Goal: Transaction & Acquisition: Purchase product/service

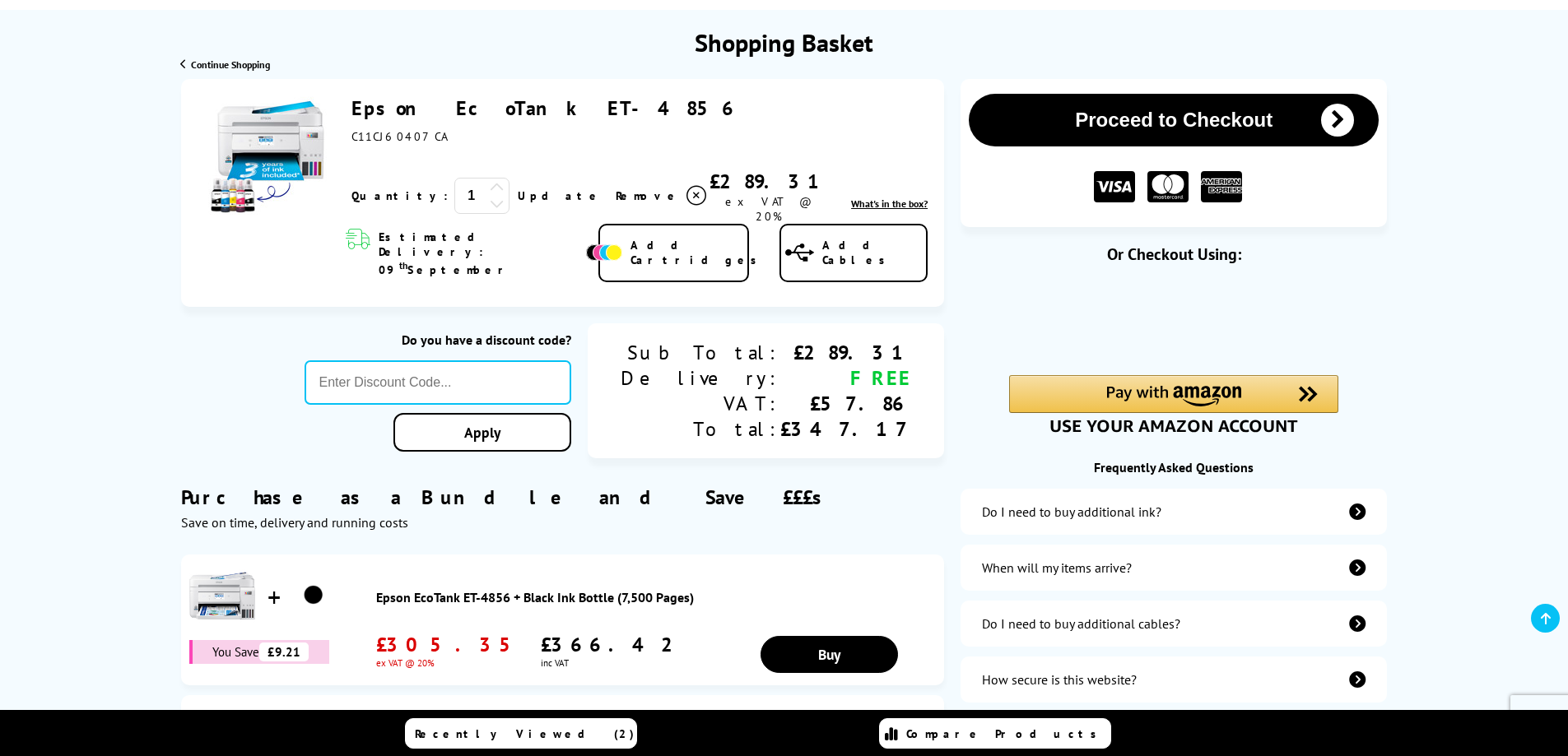
scroll to position [164, 0]
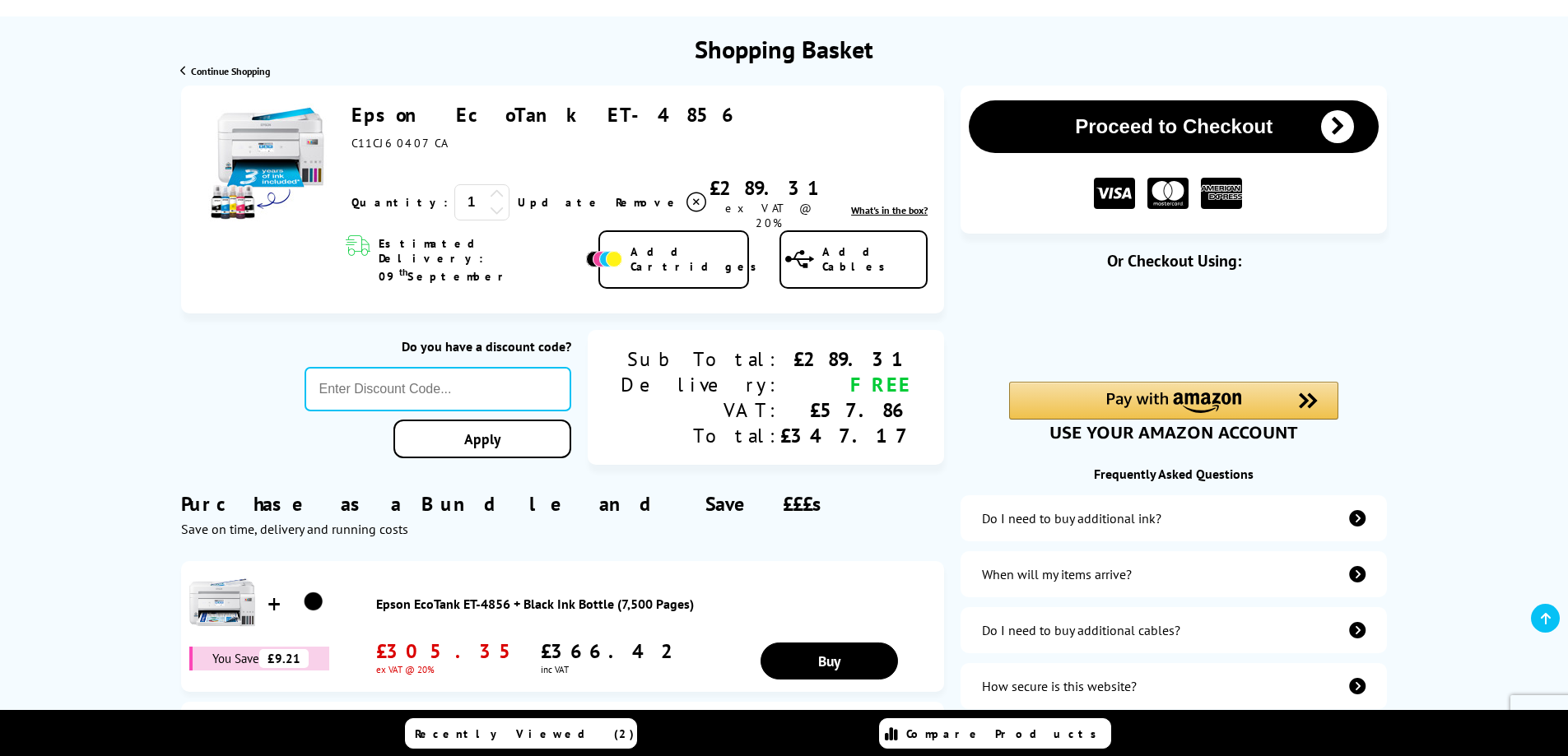
click at [1499, 145] on div "Proceed to Checkout Shopping Basket 1 Update" at bounding box center [784, 479] width 1568 height 789
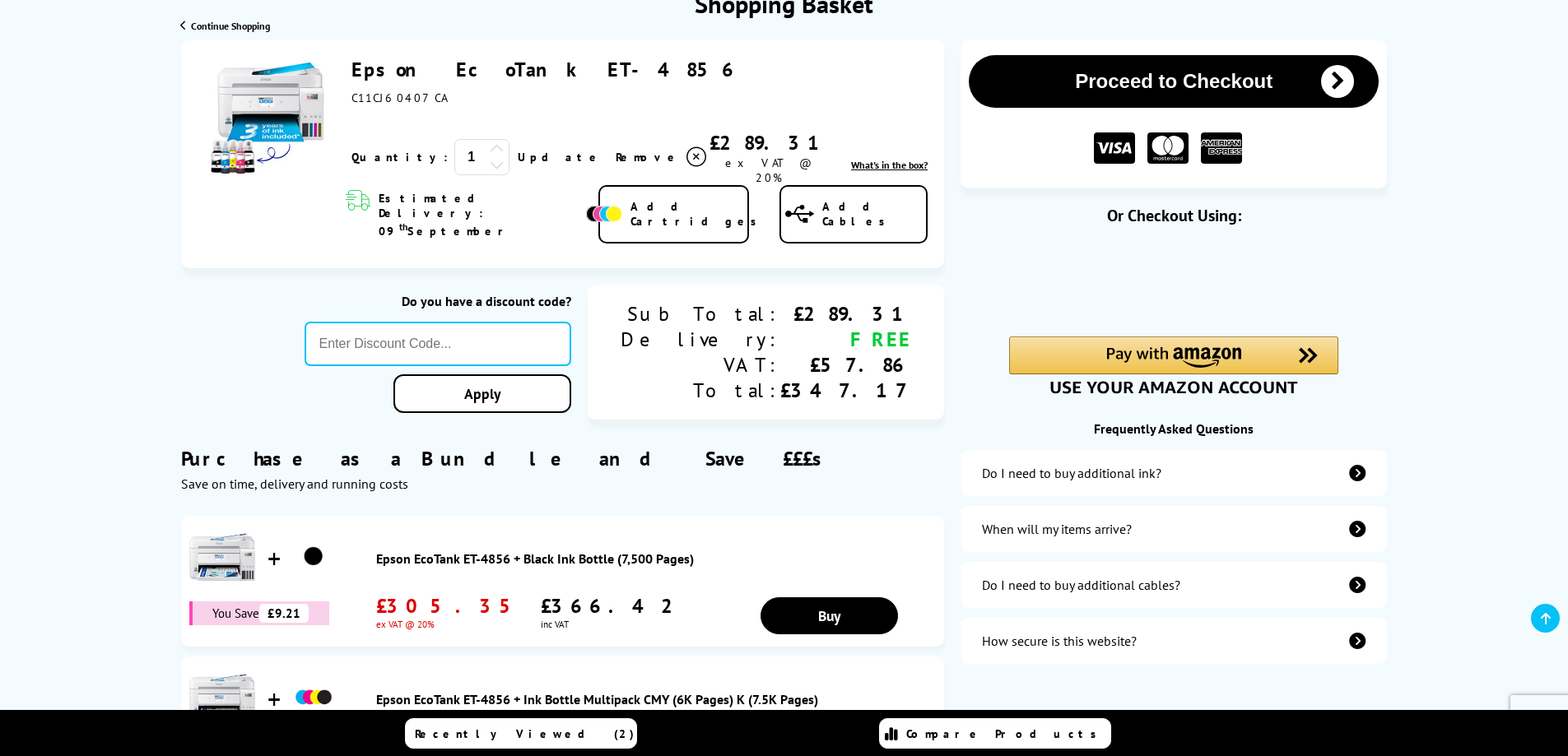
scroll to position [246, 0]
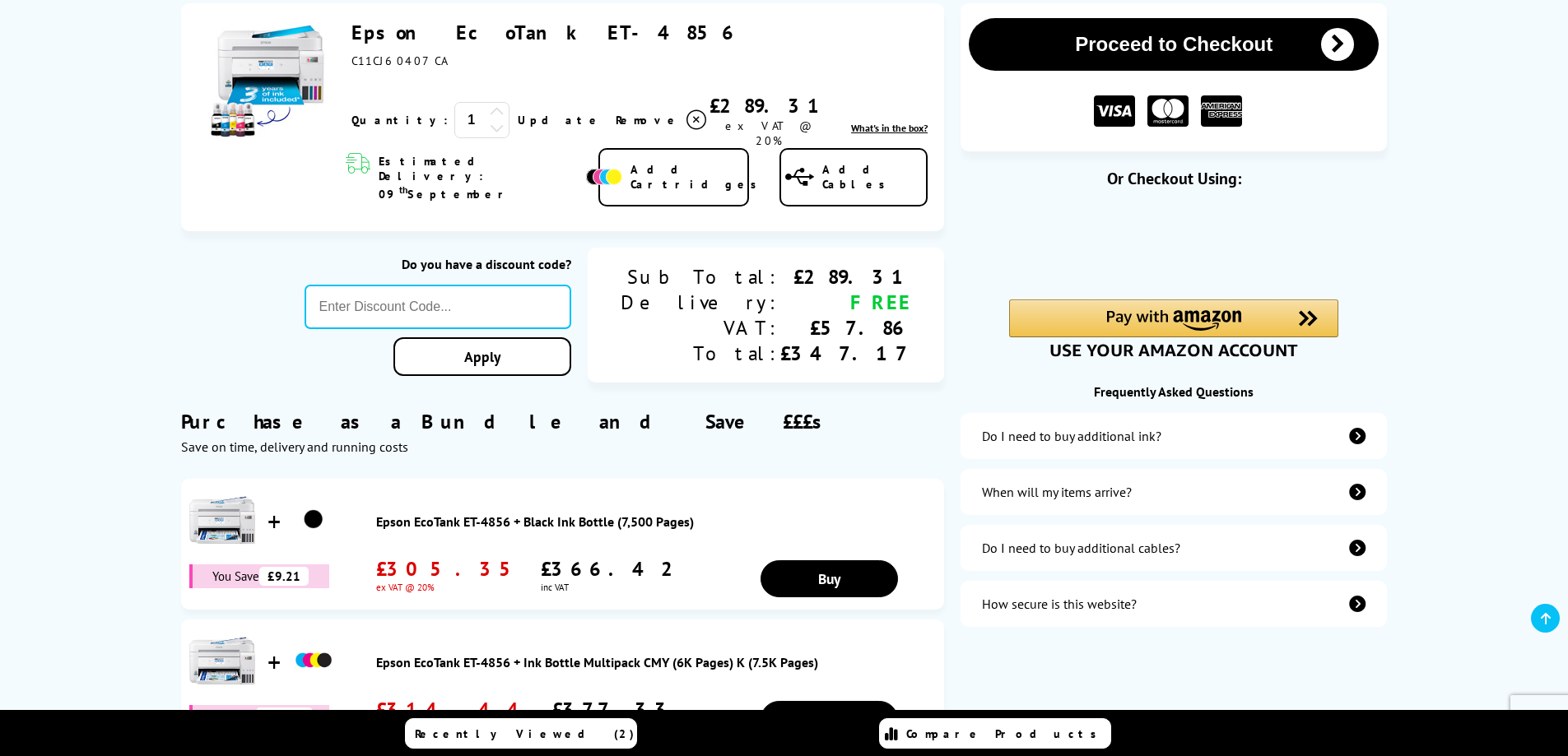
click at [1358, 494] on icon "items-arrive" at bounding box center [1358, 492] width 17 height 17
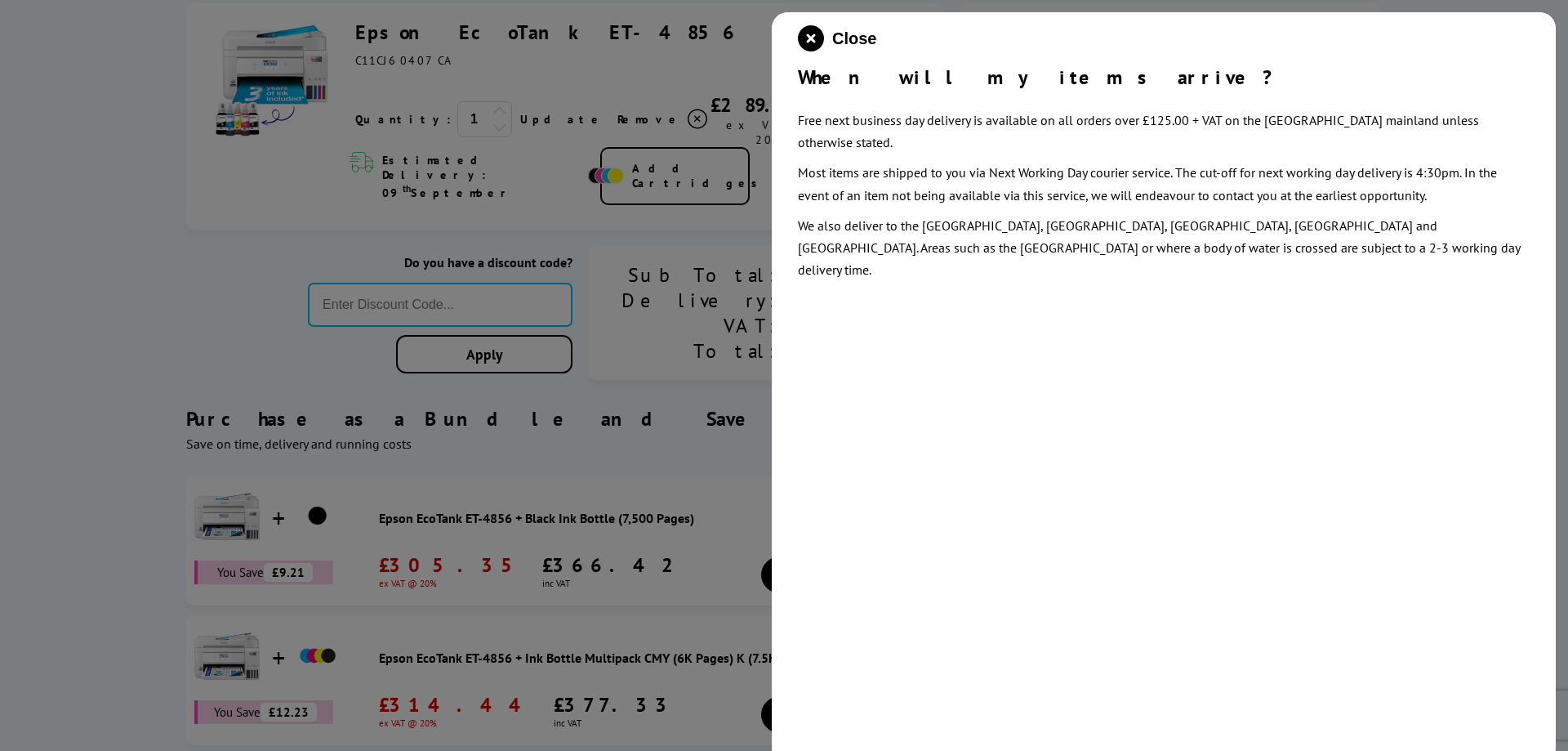
click at [462, 161] on div at bounding box center [784, 376] width 1568 height 751
click at [687, 40] on div at bounding box center [784, 376] width 1568 height 751
click at [800, 36] on icon "close modal" at bounding box center [811, 37] width 26 height 26
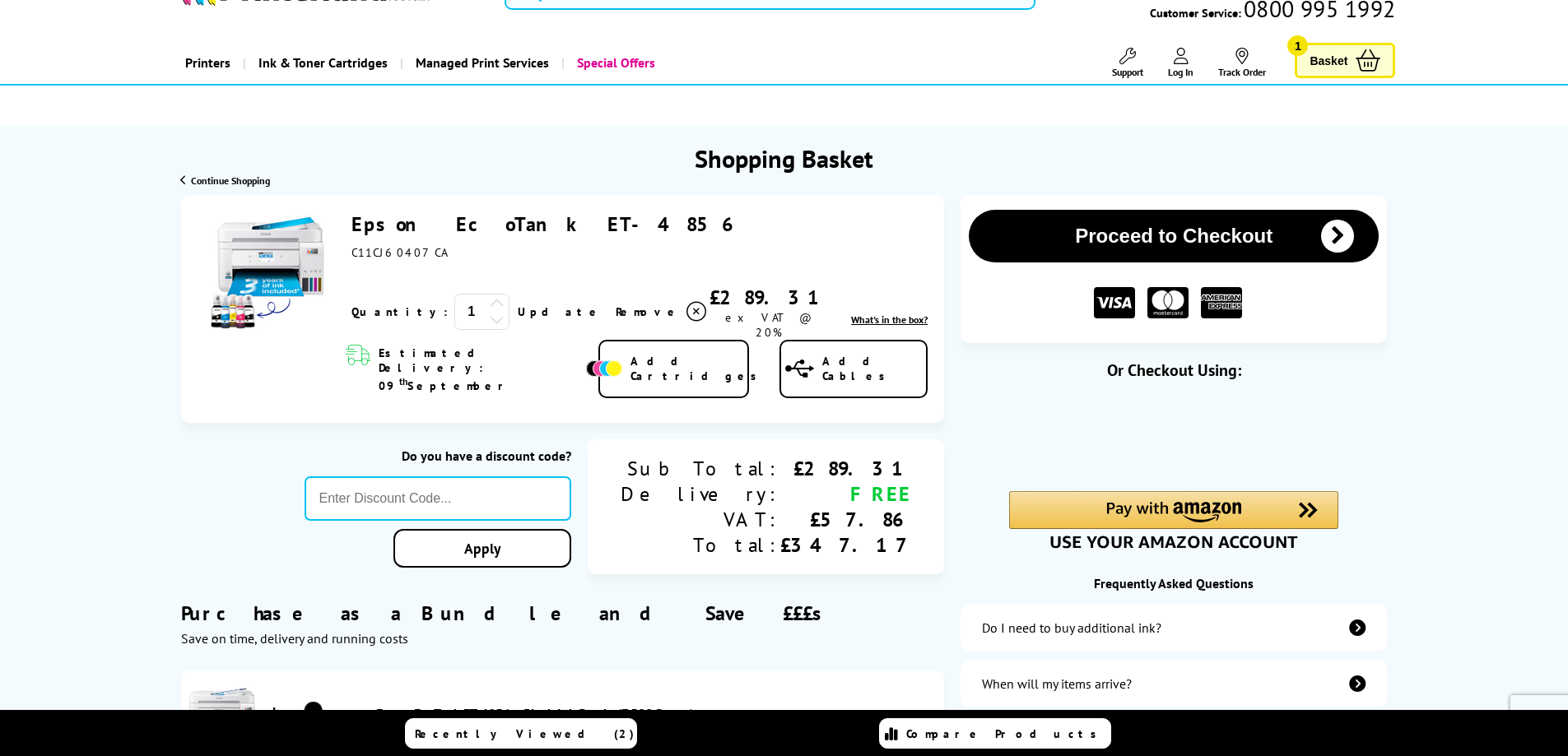
scroll to position [0, 0]
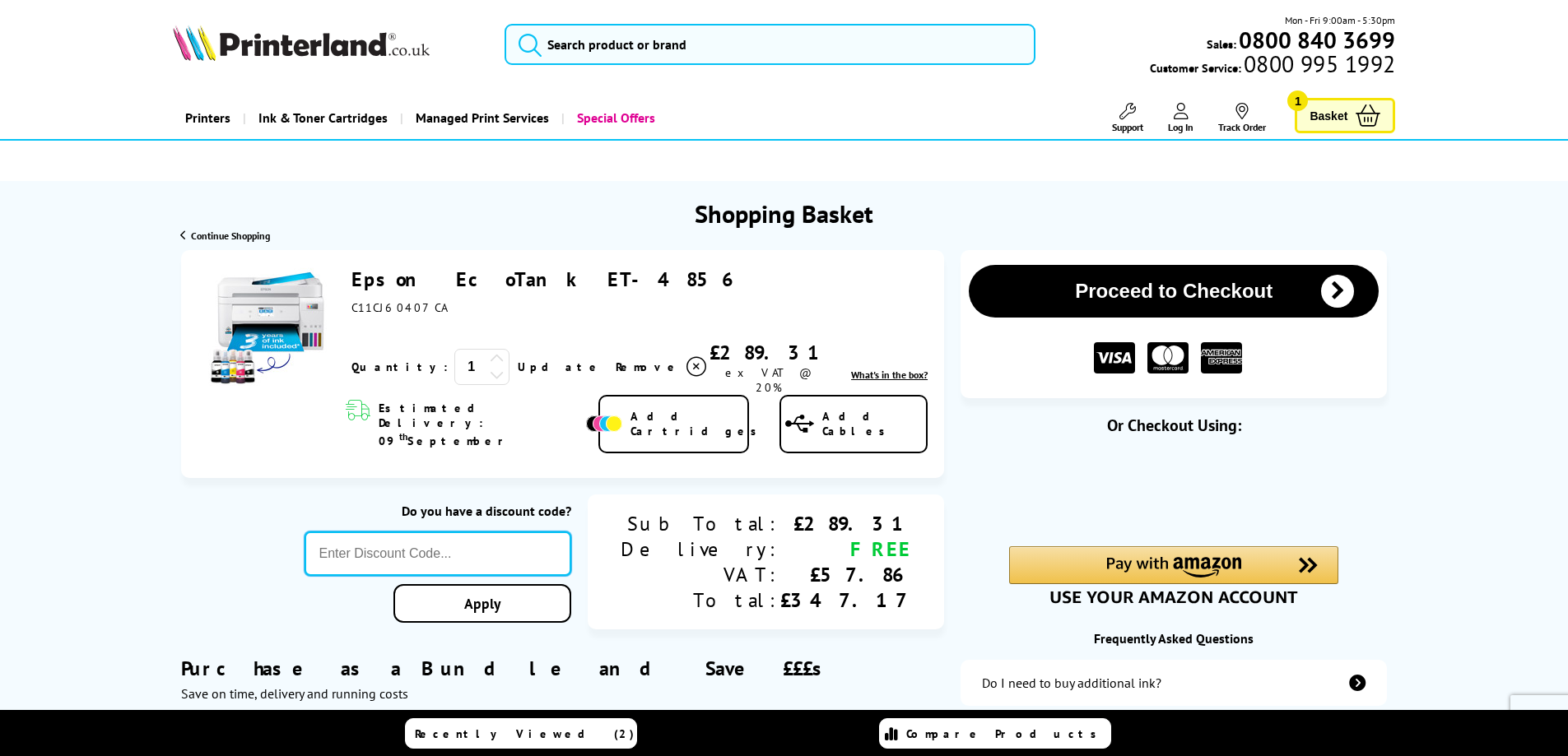
click at [459, 531] on input "text" at bounding box center [438, 553] width 267 height 44
paste input "LOYALTY2025"
click at [537, 575] on div "Proceed to Checkout Shopping Basket 1 Update" at bounding box center [784, 644] width 1568 height 789
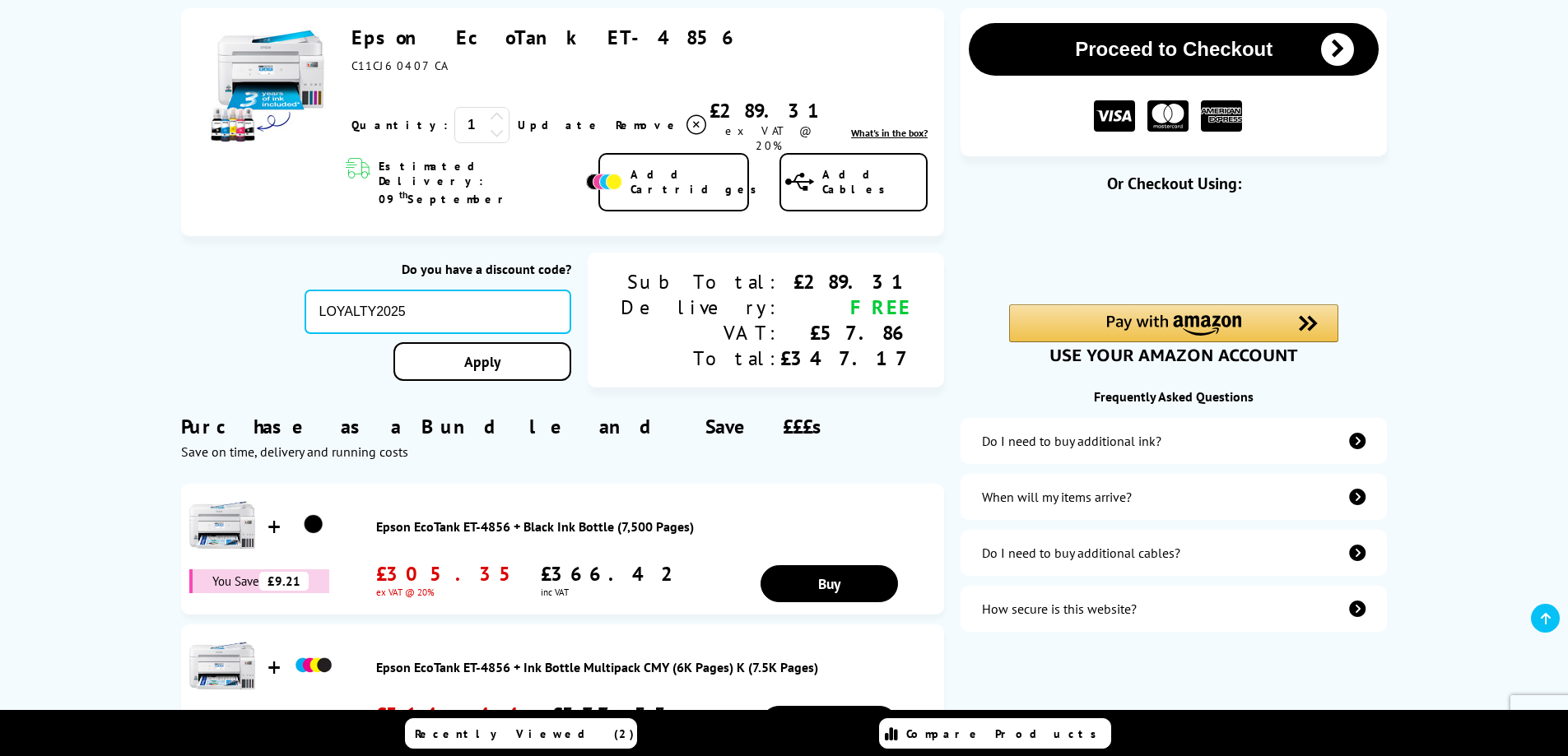
scroll to position [246, 0]
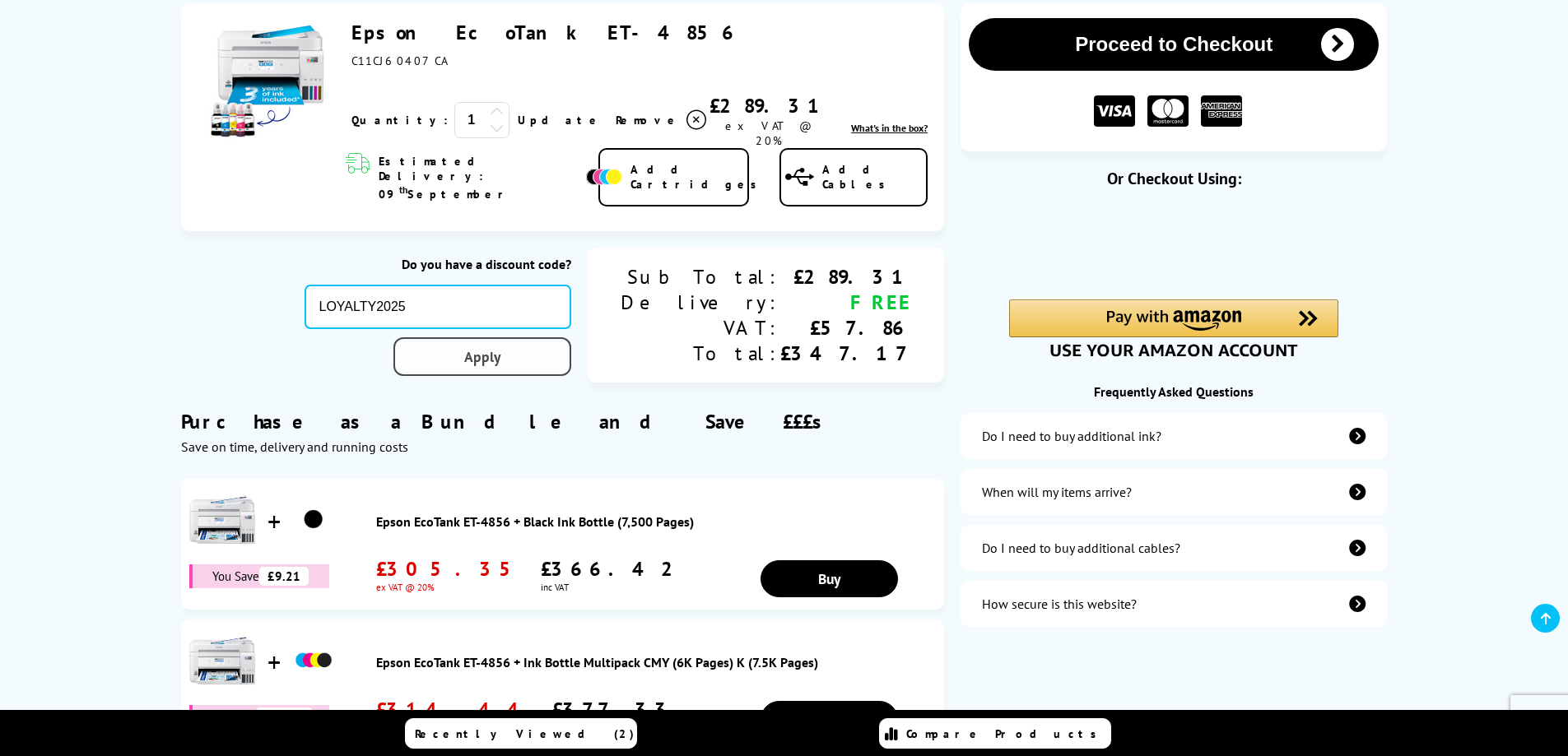
click at [563, 339] on link "Apply" at bounding box center [482, 356] width 178 height 39
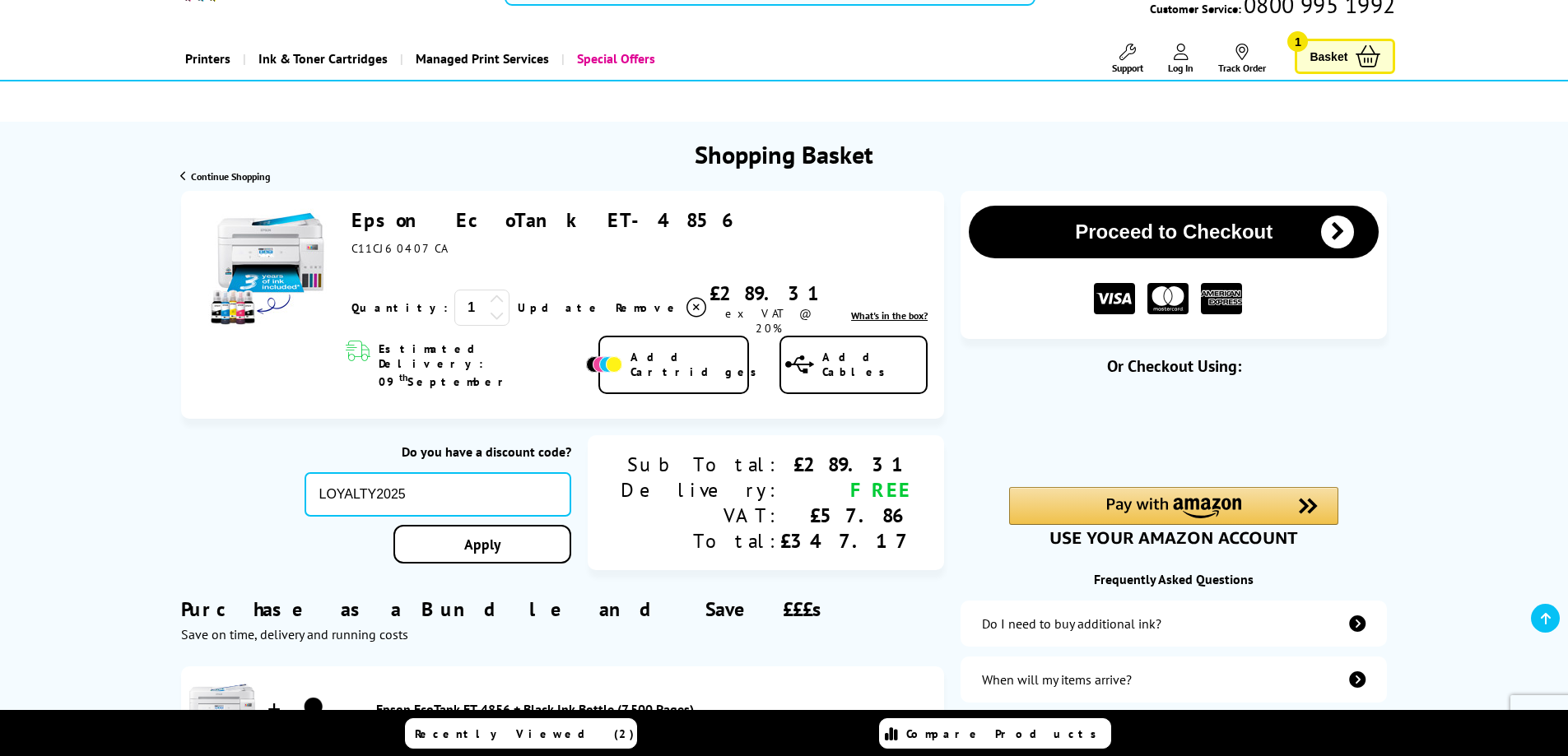
scroll to position [0, 0]
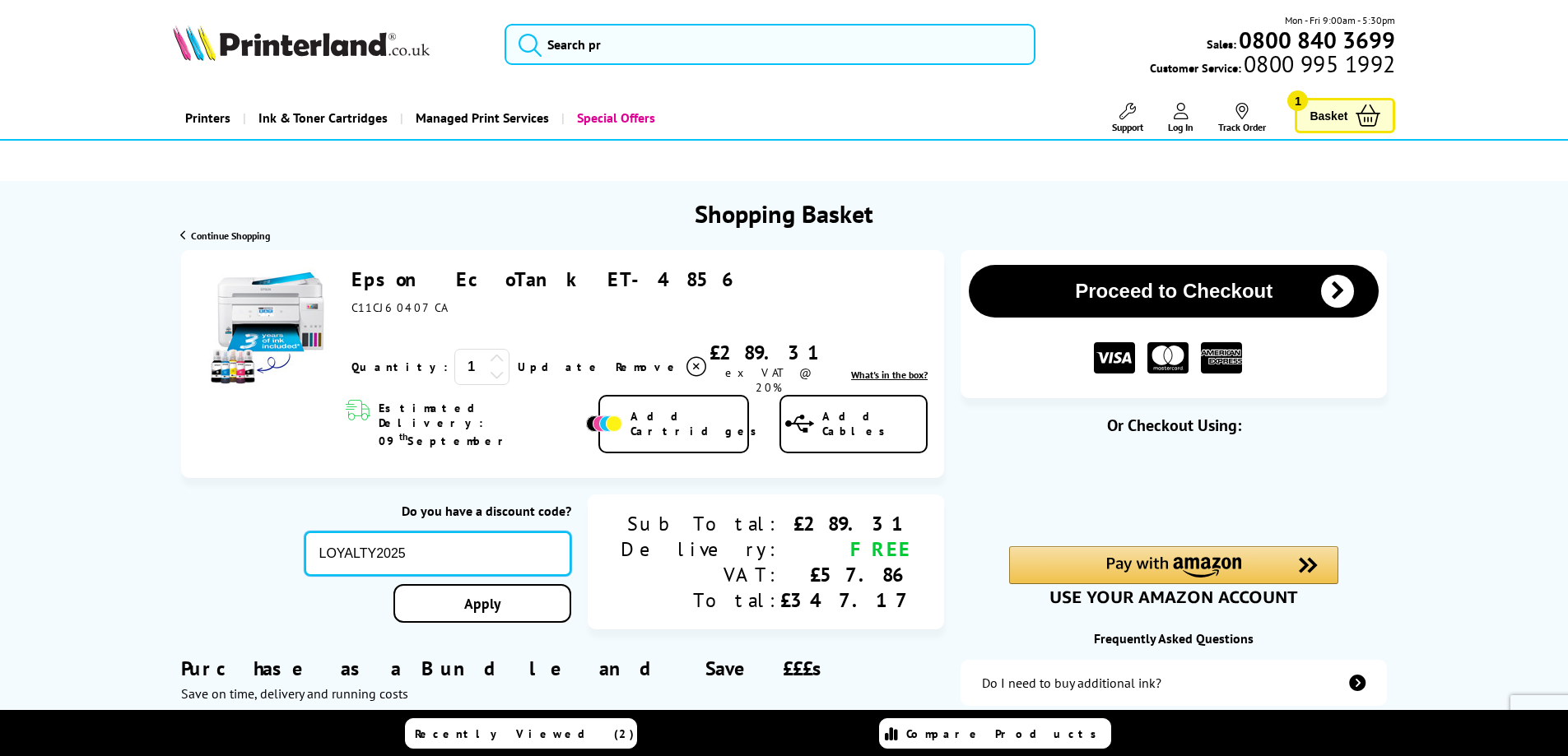
drag, startPoint x: 512, startPoint y: 525, endPoint x: 322, endPoint y: 522, distance: 190.0
click at [322, 522] on div "Do you have a discount code? LOYALTY2025 Apply Sub Total: Delivery: VAT: Total:…" at bounding box center [563, 562] width 763 height 137
paste input "SELECT10"
click at [582, 577] on div "Proceed to Checkout Shopping Basket 1 Update" at bounding box center [784, 644] width 1568 height 789
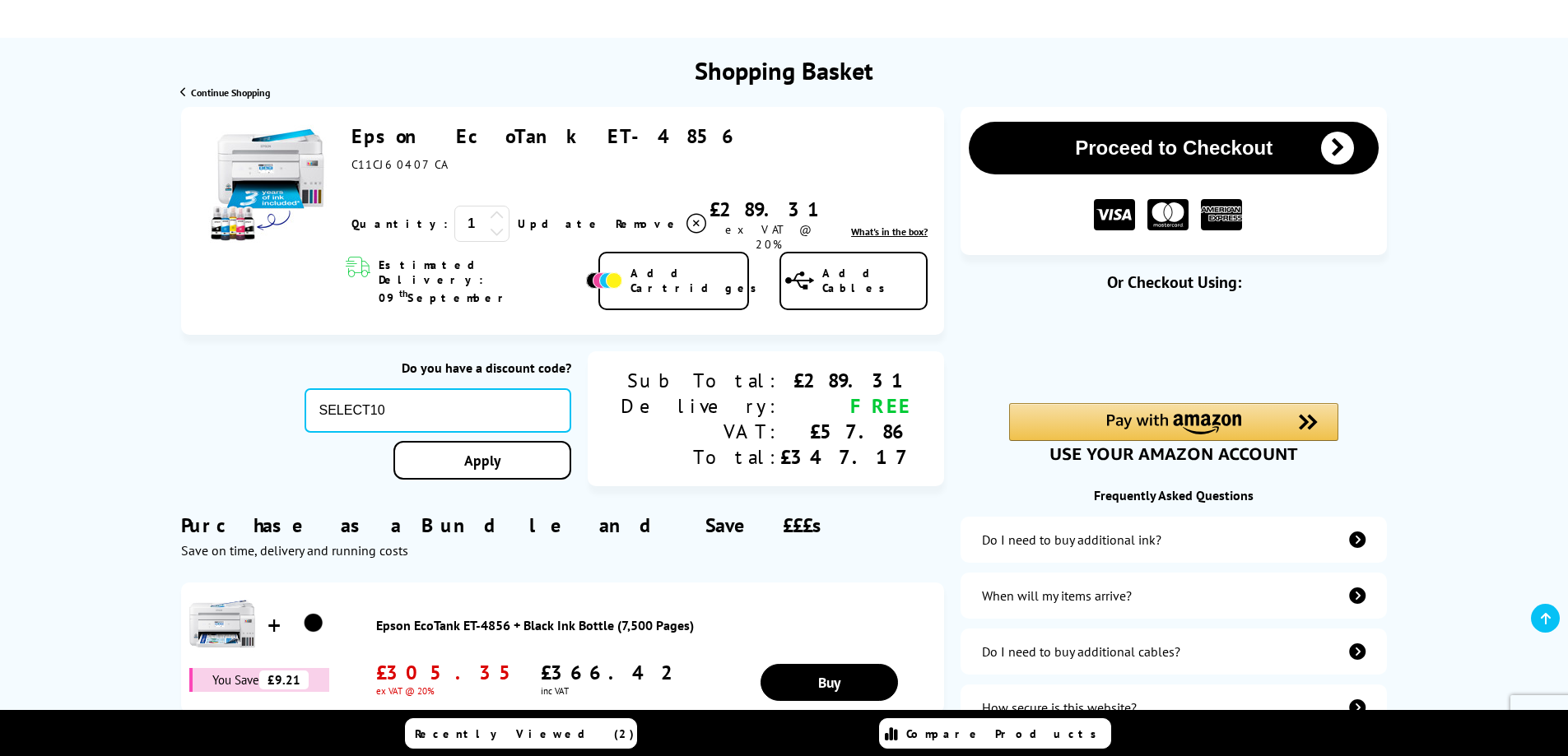
scroll to position [164, 0]
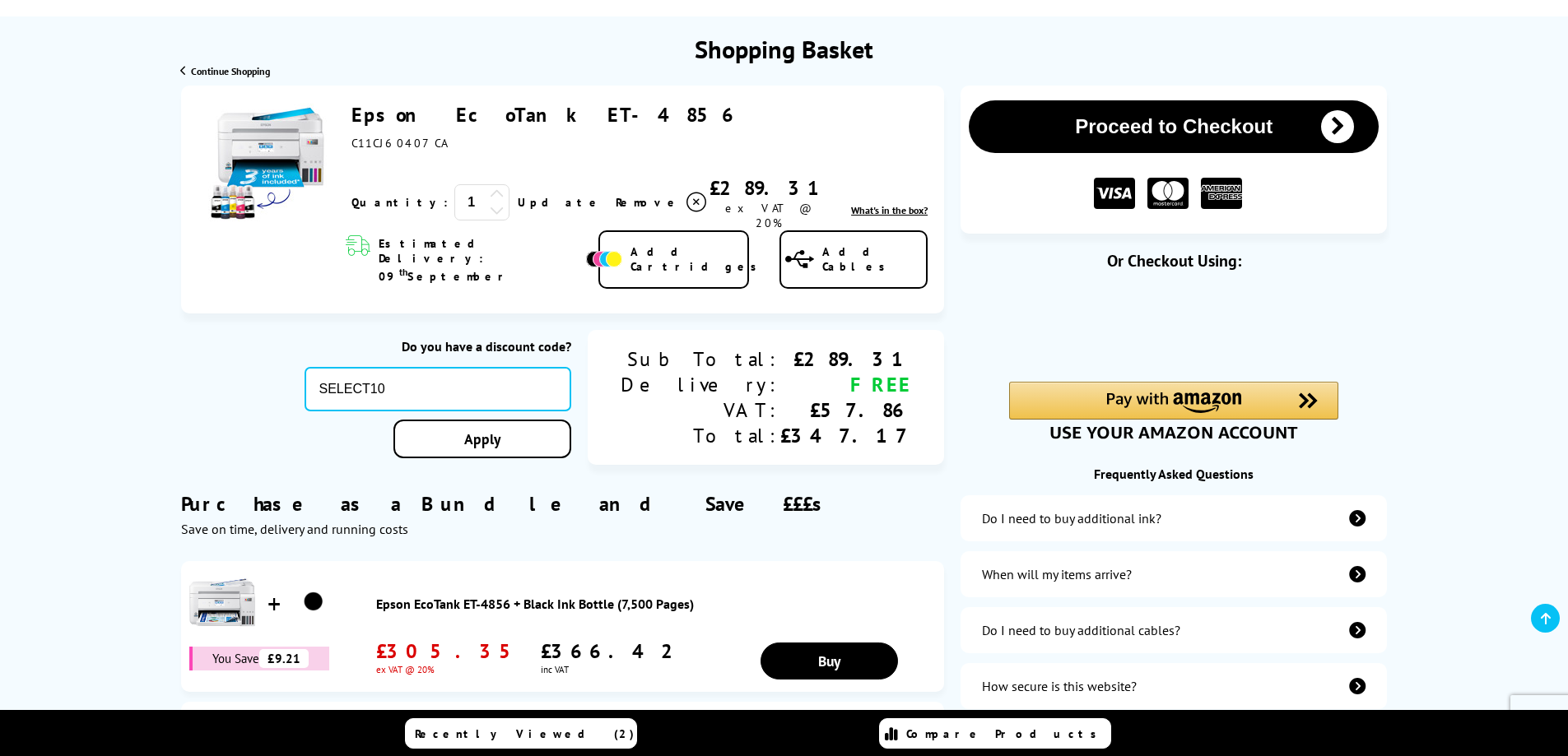
click at [1300, 512] on div "Do I need to buy additional ink?" at bounding box center [1173, 518] width 426 height 46
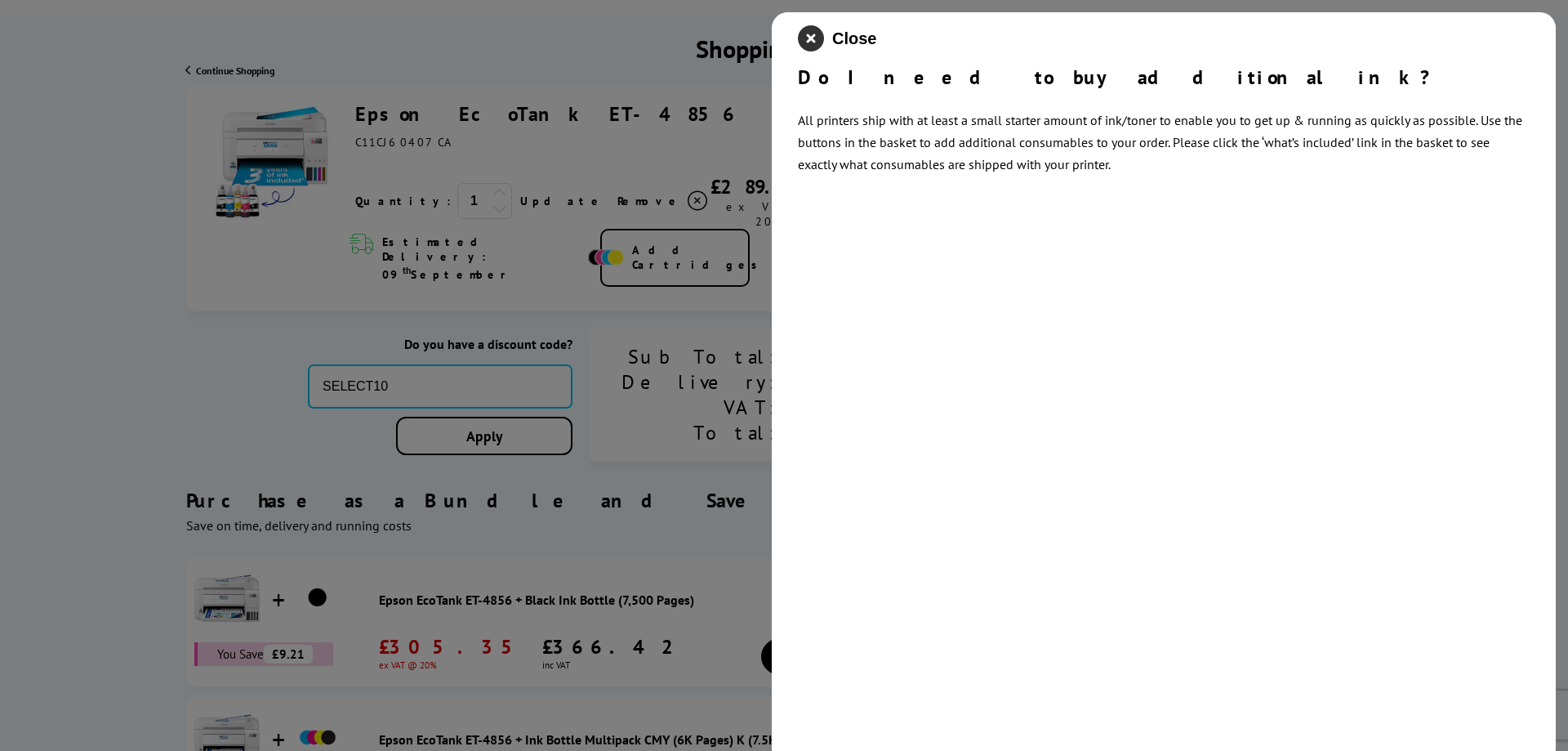
click at [813, 31] on icon "close modal" at bounding box center [811, 37] width 26 height 26
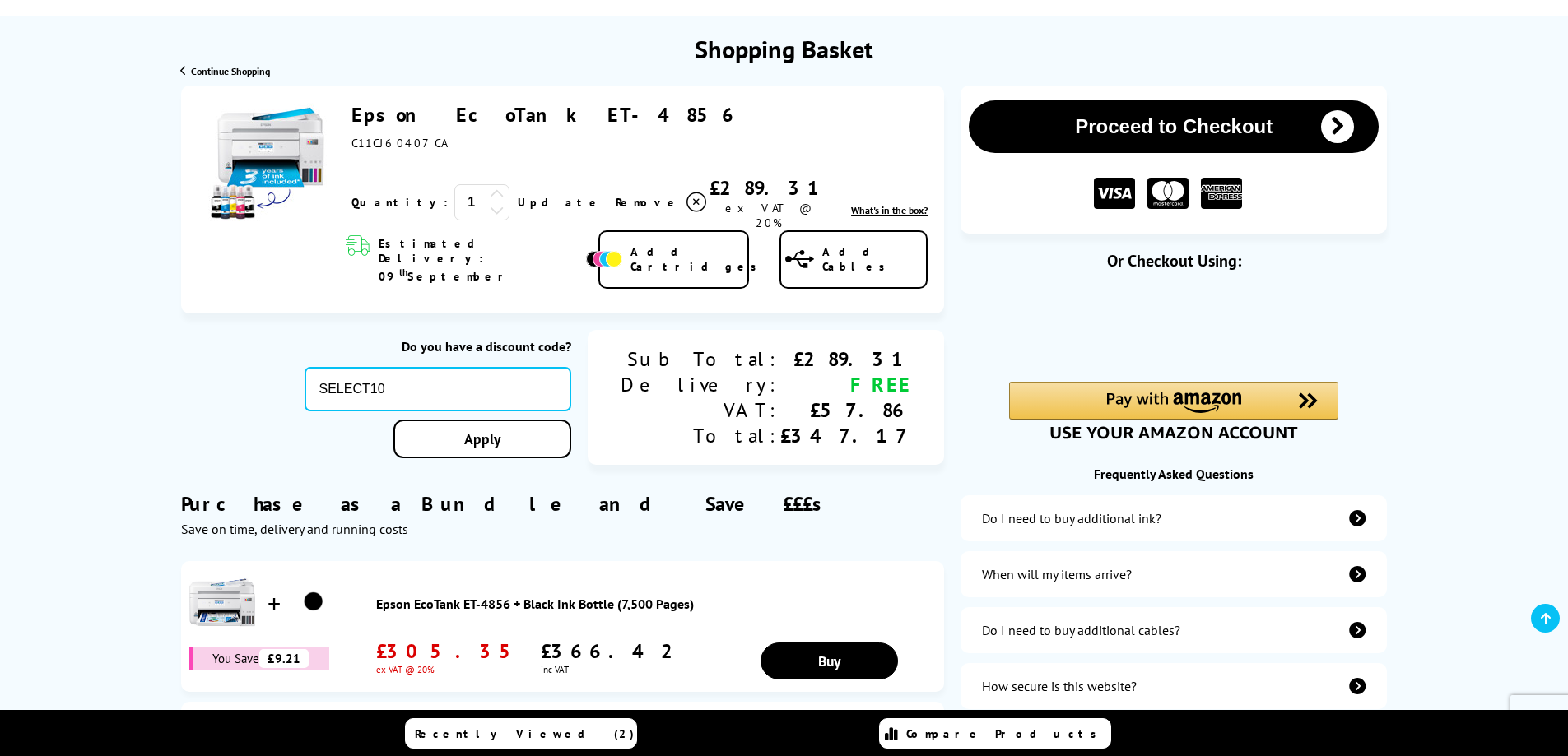
click at [1471, 60] on div "Shopping Basket" at bounding box center [784, 41] width 1568 height 49
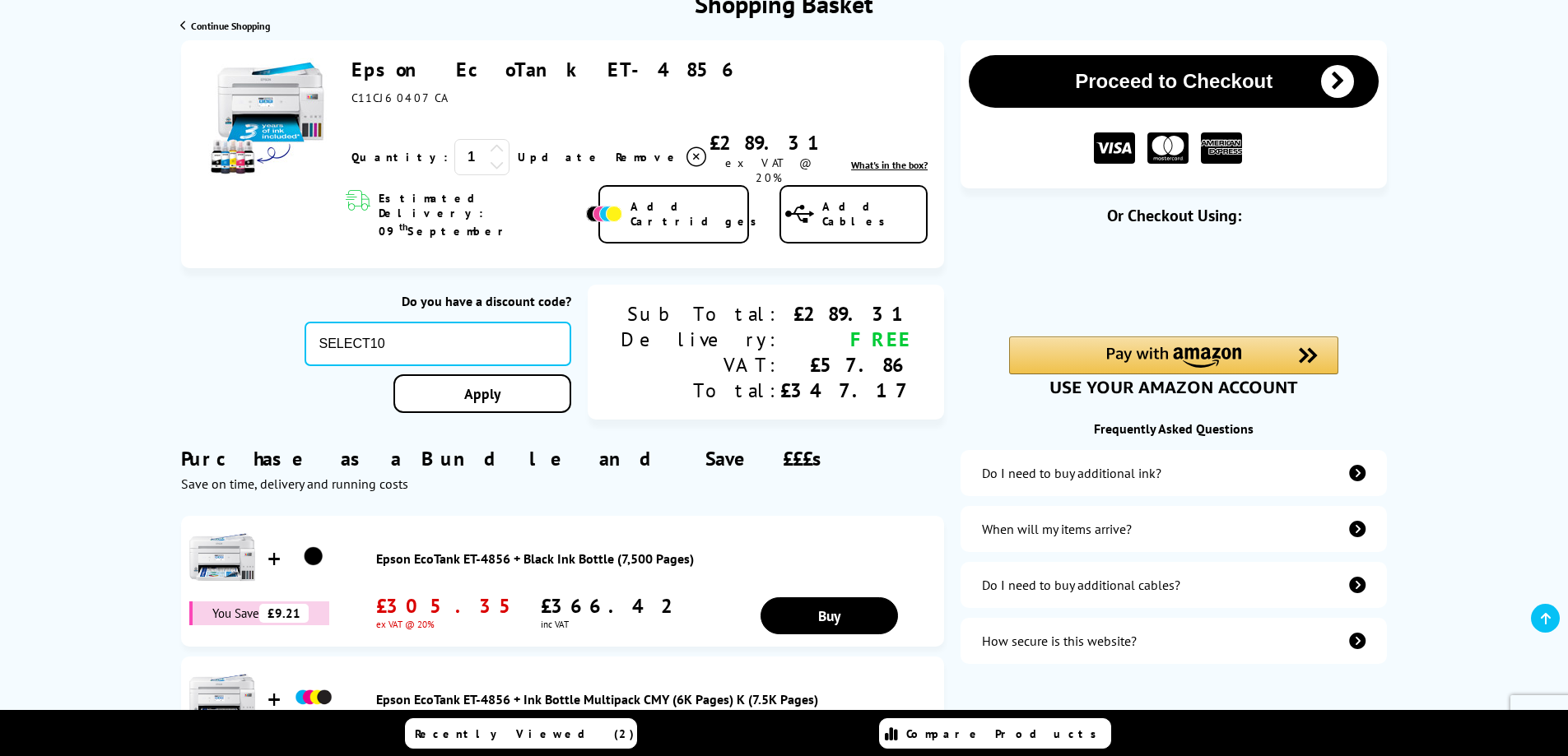
scroll to position [246, 0]
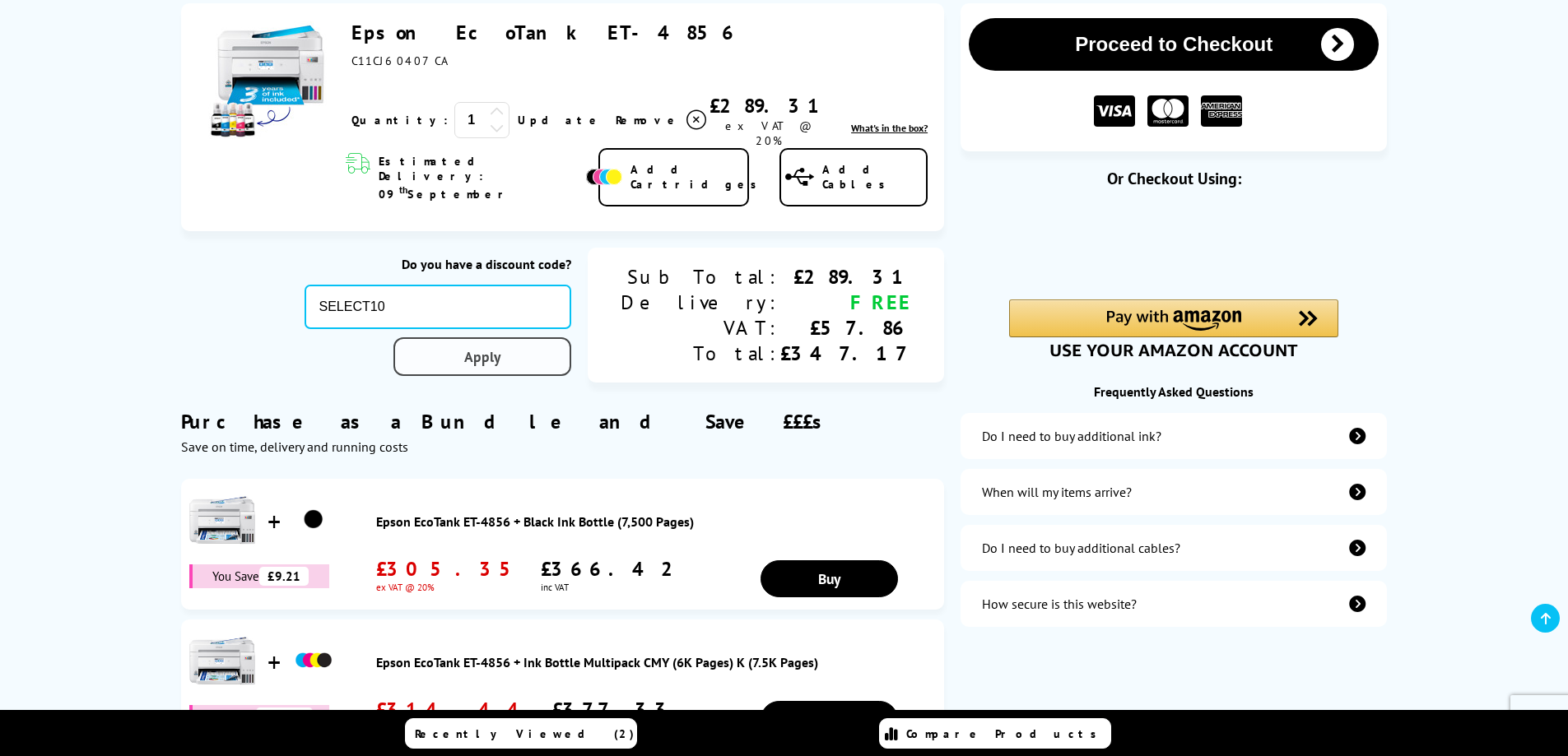
click at [563, 337] on link "Apply" at bounding box center [482, 356] width 178 height 39
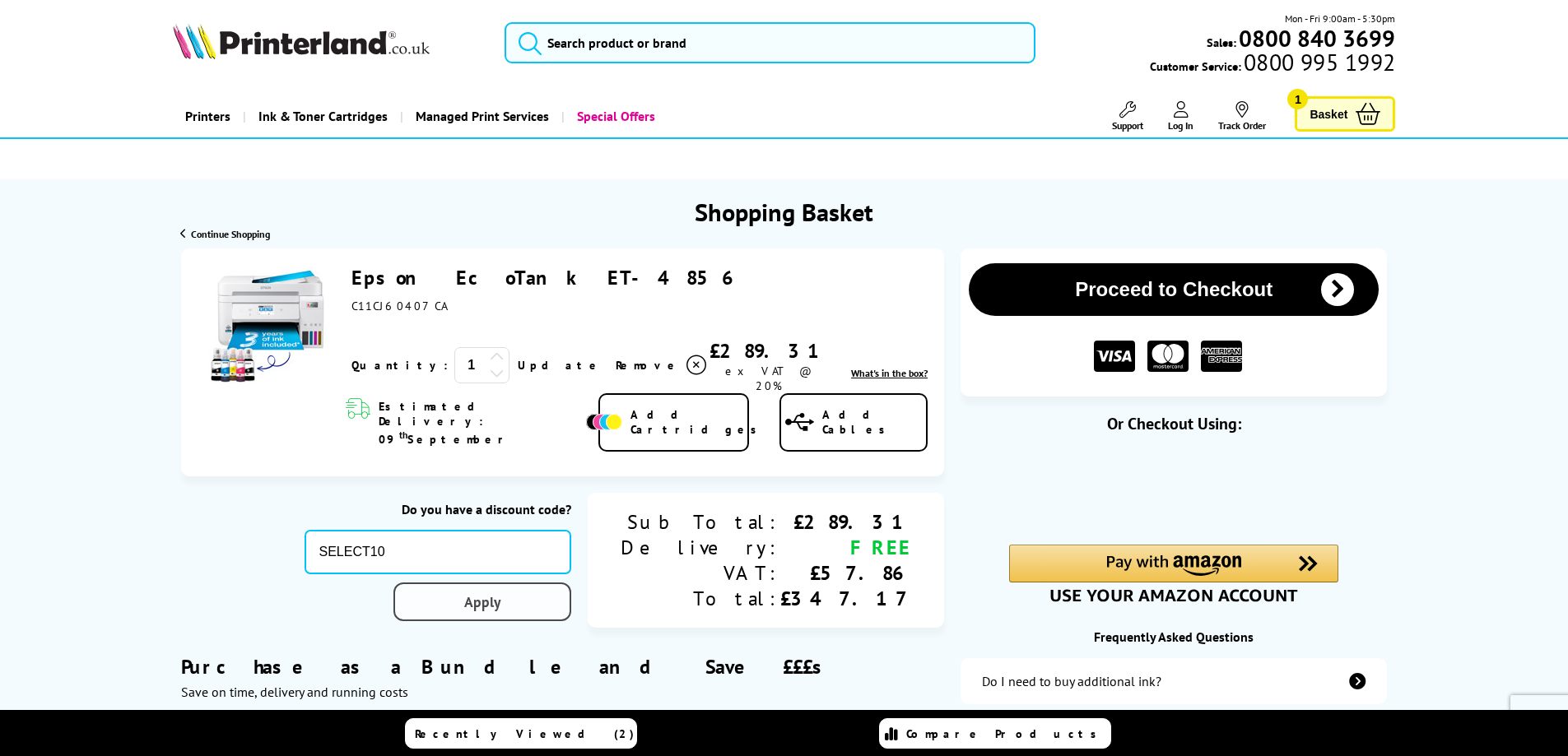
scroll to position [0, 0]
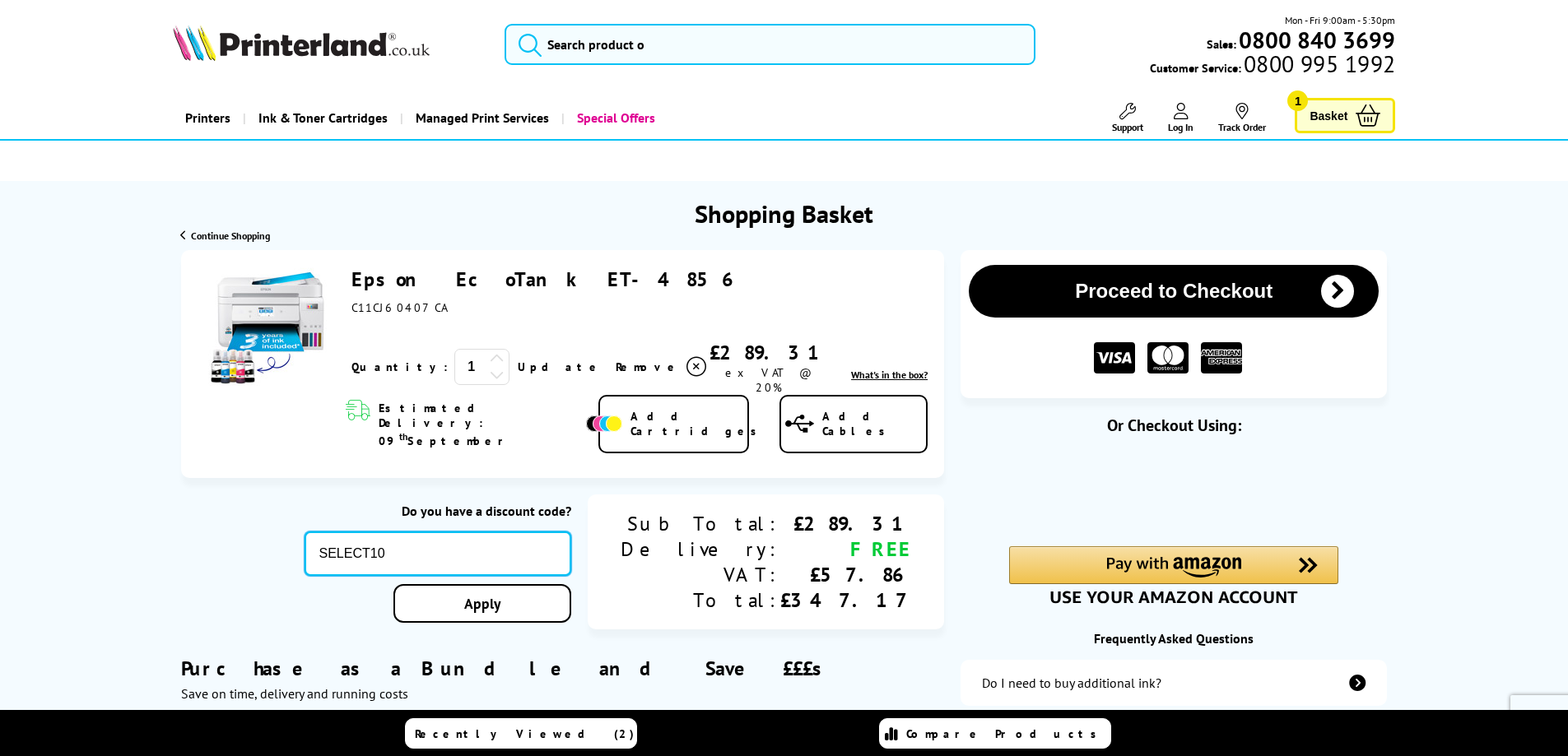
drag, startPoint x: 517, startPoint y: 527, endPoint x: 290, endPoint y: 526, distance: 227.0
click at [290, 526] on div "Do you have a discount code? SELECT10 Apply Sub Total: Delivery: VAT: Total: £2…" at bounding box center [563, 562] width 763 height 137
paste input "IGNUP5"
click at [566, 570] on div "Proceed to Checkout Shopping Basket 1 Update" at bounding box center [784, 644] width 1568 height 789
drag, startPoint x: 465, startPoint y: 524, endPoint x: 334, endPoint y: 528, distance: 131.1
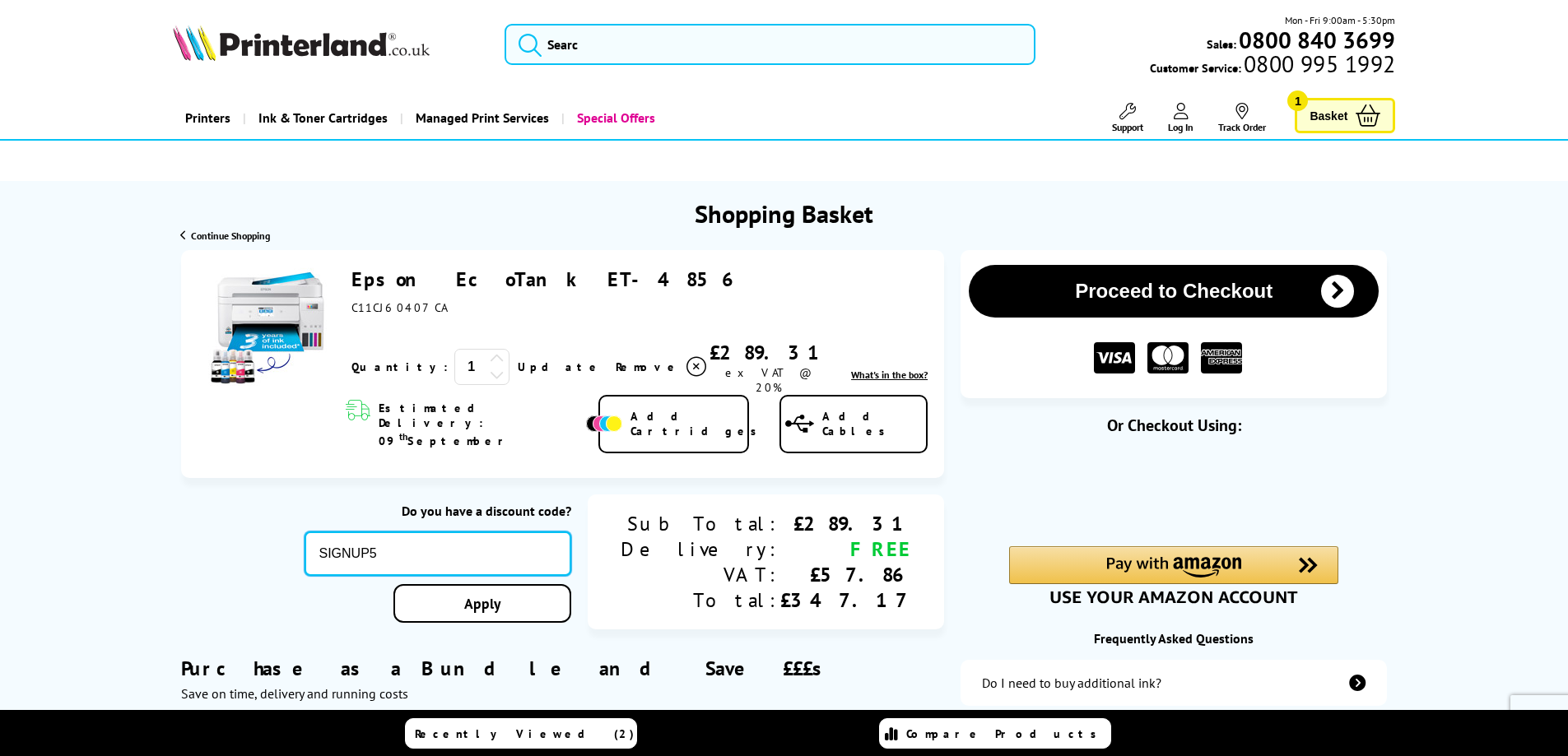
click at [339, 527] on div "Do you have a discount code? SIGNUP5 Apply Sub Total: Delivery: VAT: Total: £28…" at bounding box center [563, 562] width 763 height 137
click at [595, 582] on div "Proceed to Checkout Shopping Basket 1 Update" at bounding box center [784, 644] width 1568 height 789
click at [553, 584] on link "Apply" at bounding box center [482, 603] width 178 height 39
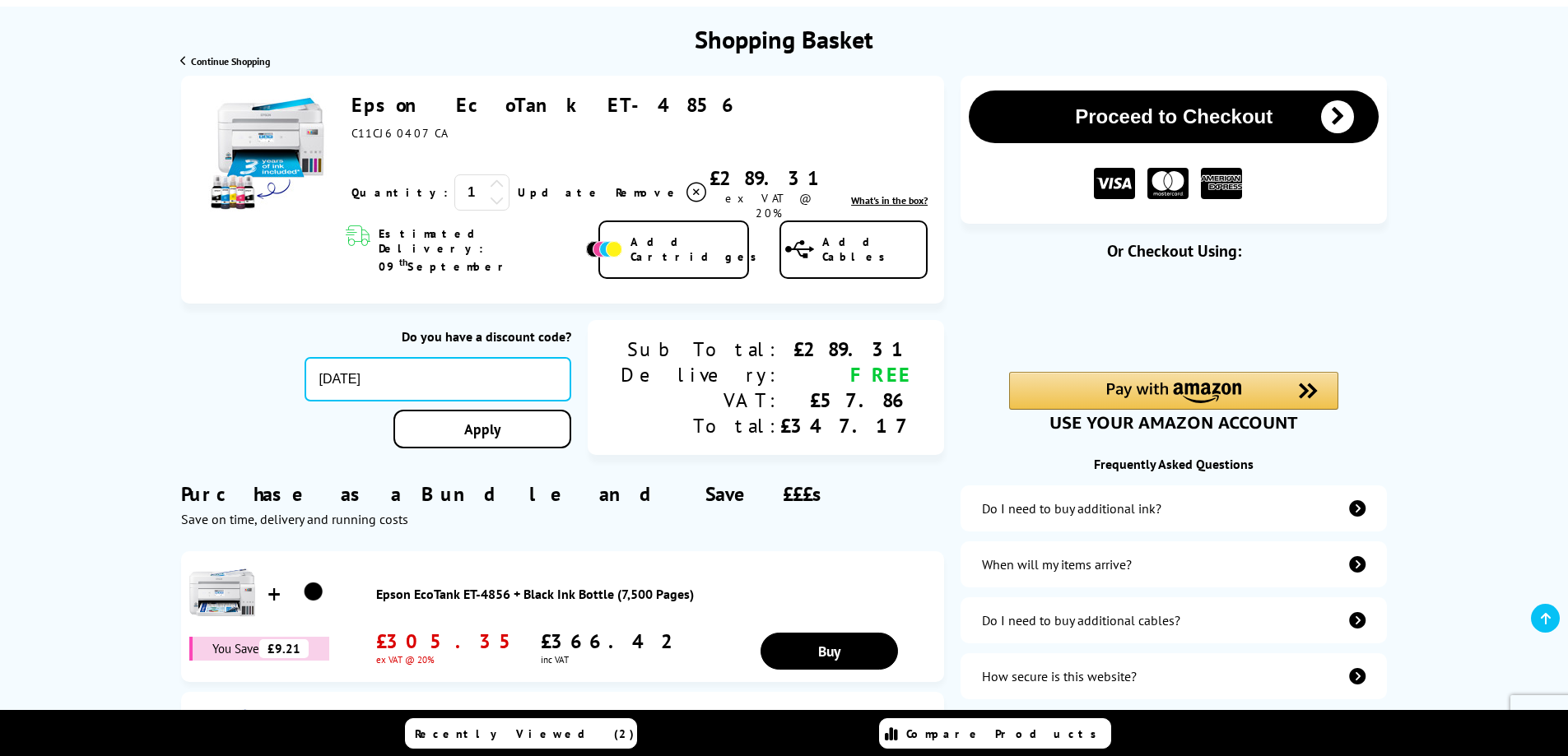
scroll to position [124, 0]
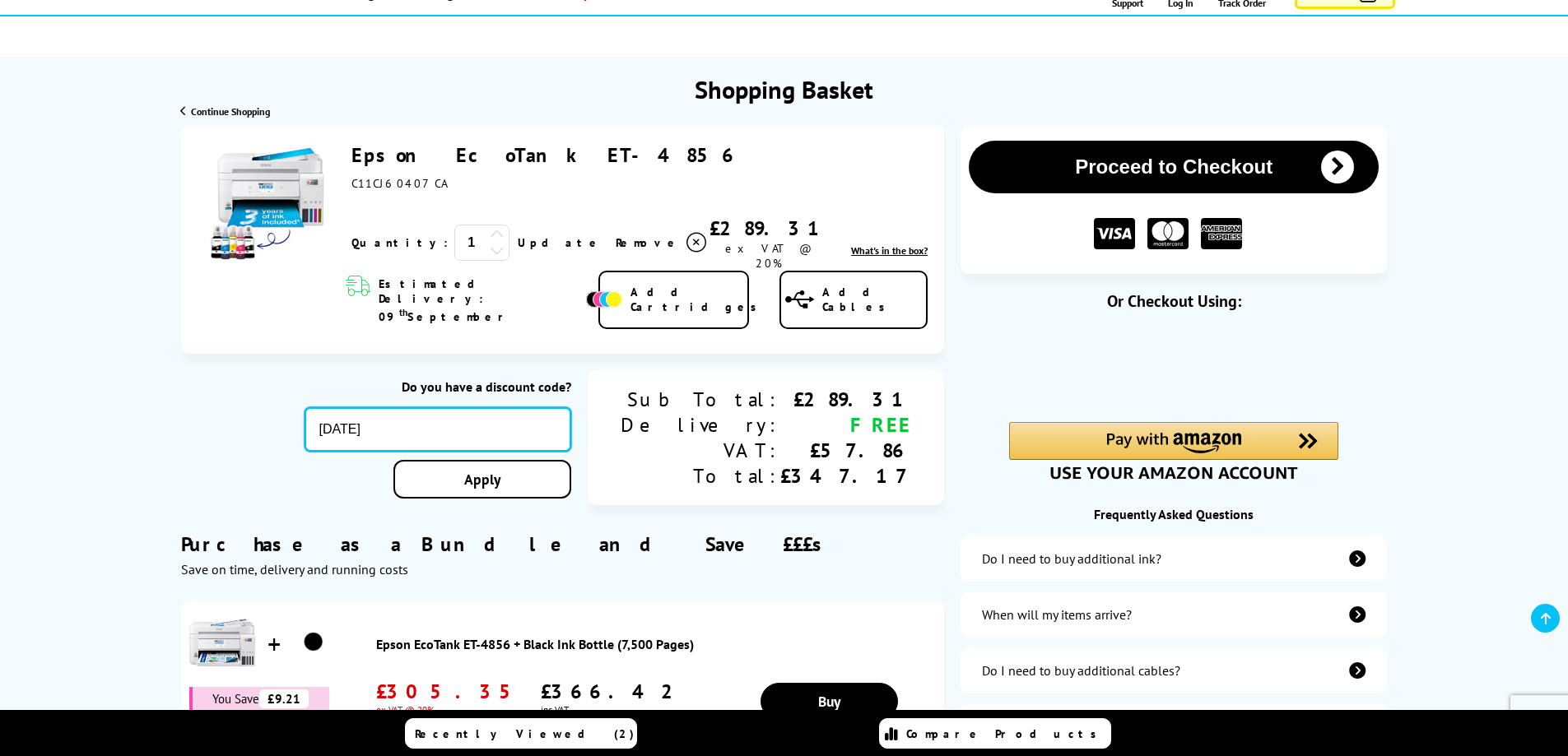
drag, startPoint x: 553, startPoint y: 412, endPoint x: 335, endPoint y: 410, distance: 218.0
click at [335, 410] on div "Do you have a discount code? SEPT10 Apply Sub Total: Delivery: VAT: Total: £289…" at bounding box center [563, 438] width 763 height 137
paste input "PLXER2"
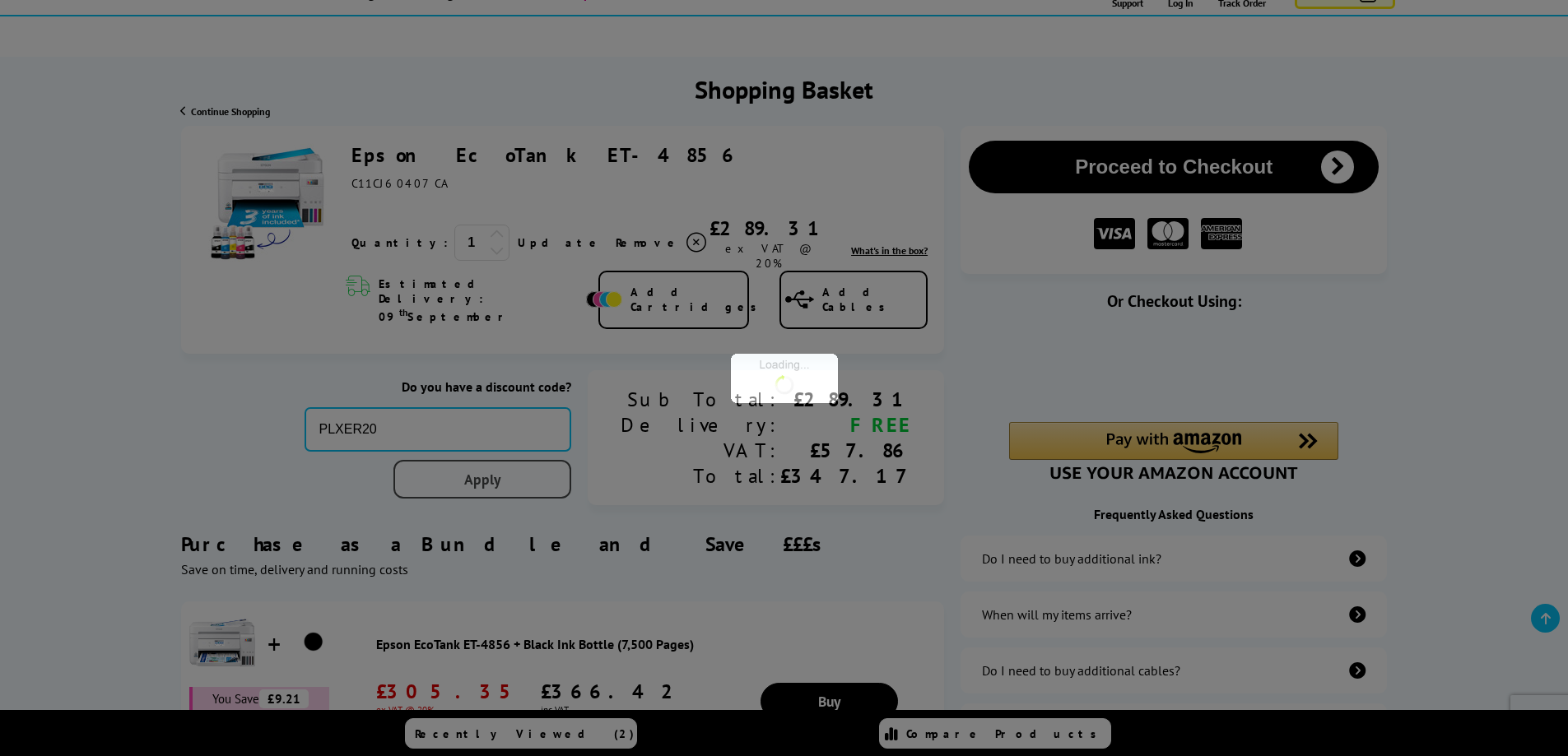
click at [561, 454] on div "Proceed to Checkout Shopping Basket 1 Update" at bounding box center [784, 520] width 1568 height 789
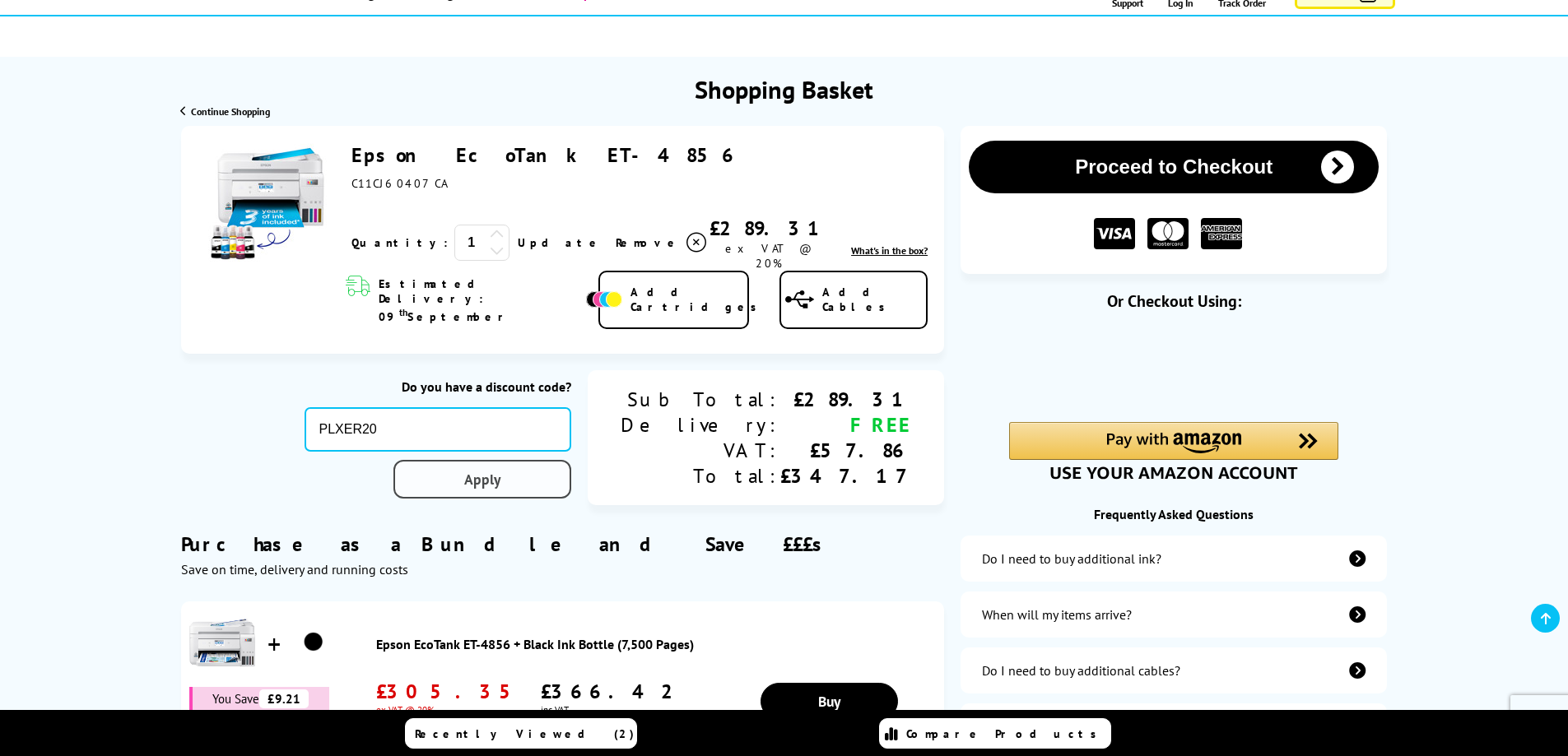
click at [561, 460] on link "Apply" at bounding box center [482, 479] width 178 height 39
drag, startPoint x: 481, startPoint y: 420, endPoint x: 310, endPoint y: 408, distance: 171.4
click at [310, 408] on div "Do you have a discount code? PLXER20 Apply Sub Total: Delivery: VAT: Total: £28…" at bounding box center [563, 438] width 763 height 137
paste input "BACK2SCHOOL"
type input "BACK2SCHOOL"
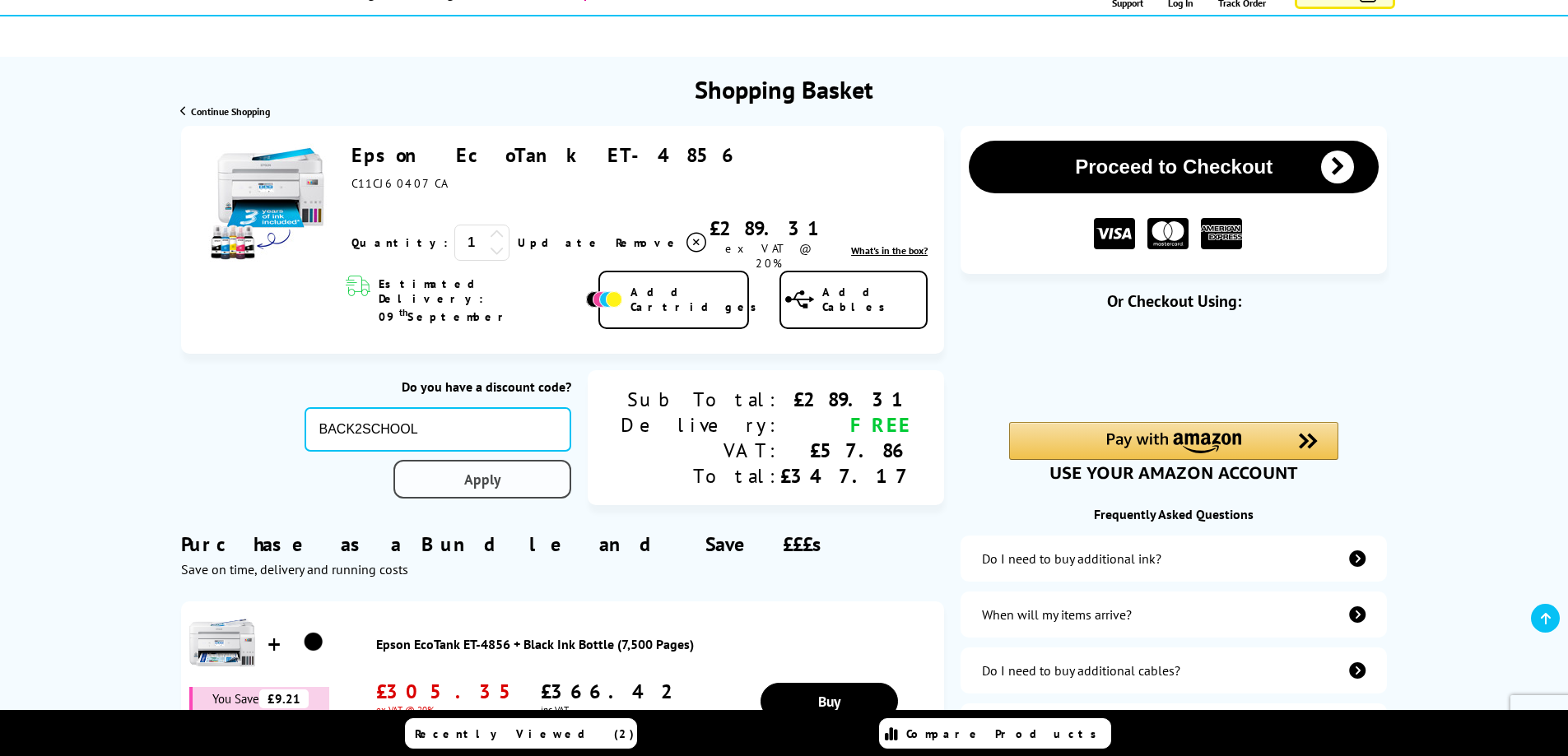
click at [553, 444] on div "Proceed to Checkout Shopping Basket 1 Update" at bounding box center [784, 520] width 1568 height 789
click at [571, 460] on link "Apply" at bounding box center [482, 479] width 178 height 39
click at [1499, 142] on div "Proceed to Checkout Shopping Basket 1 Update" at bounding box center [784, 520] width 1568 height 789
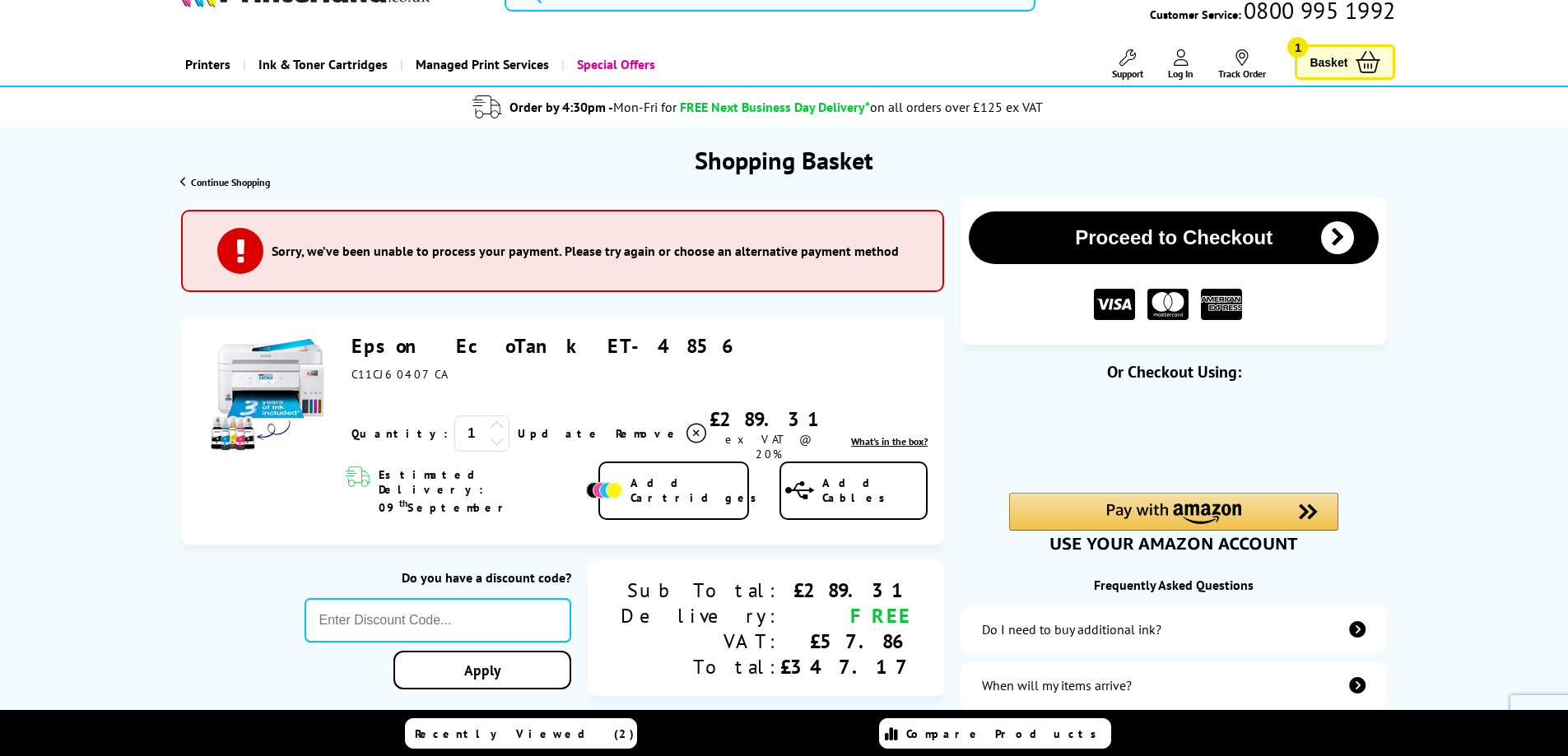
scroll to position [82, 0]
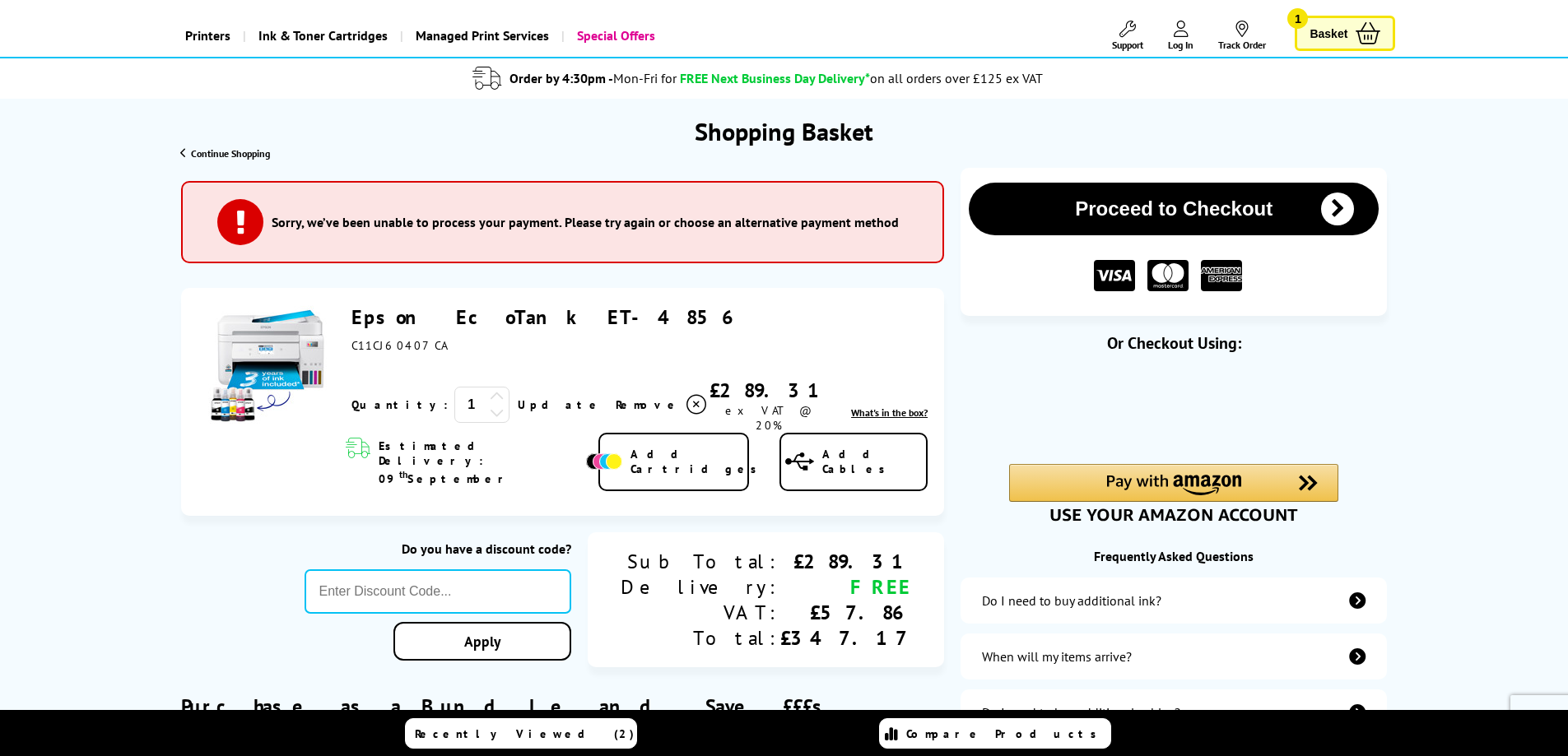
click at [1197, 203] on button "Proceed to Checkout" at bounding box center [1173, 209] width 410 height 53
click at [273, 352] on img at bounding box center [269, 366] width 123 height 123
click at [416, 313] on link "Epson EcoTank ET-4856" at bounding box center [546, 317] width 389 height 25
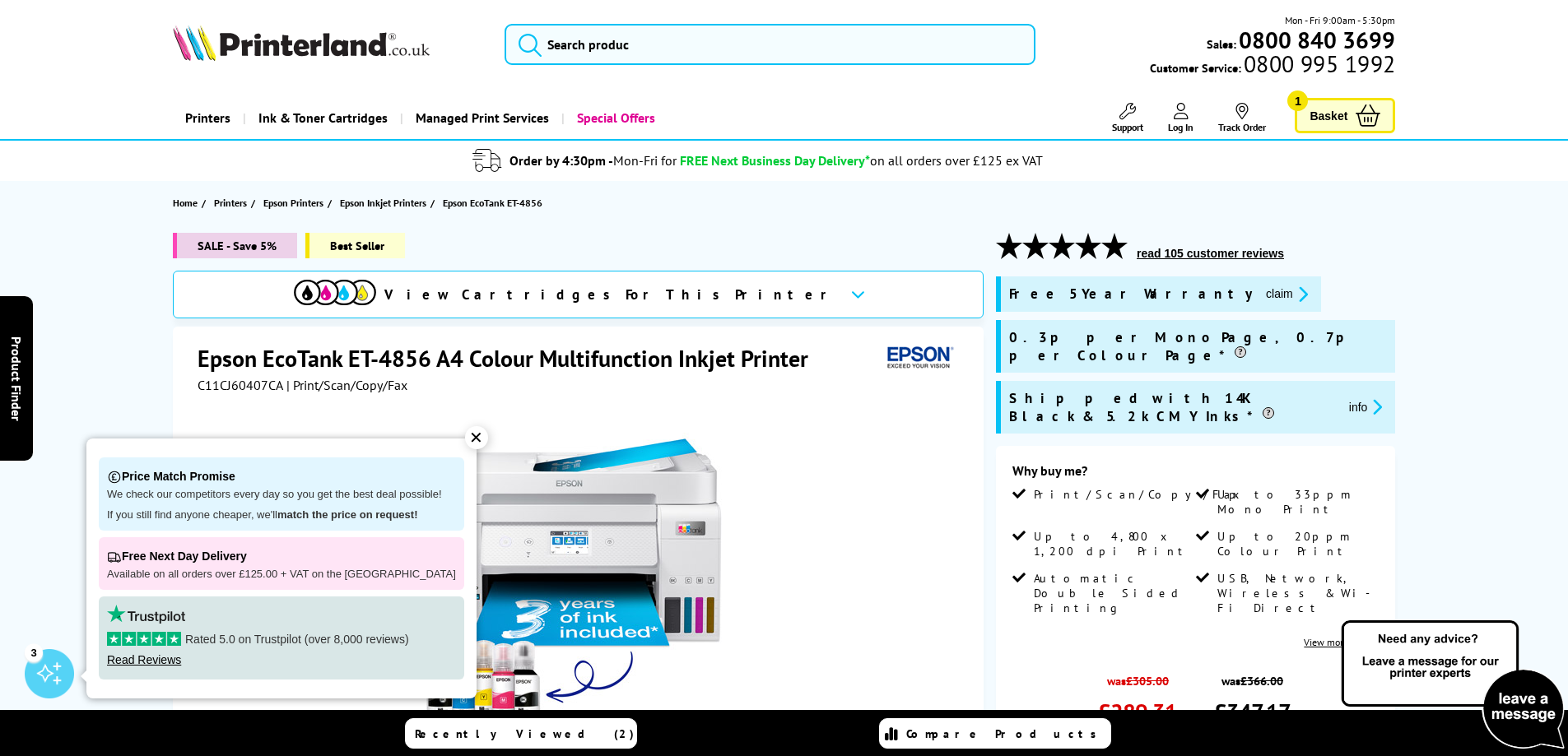
click at [465, 433] on div "✕" at bounding box center [476, 437] width 23 height 23
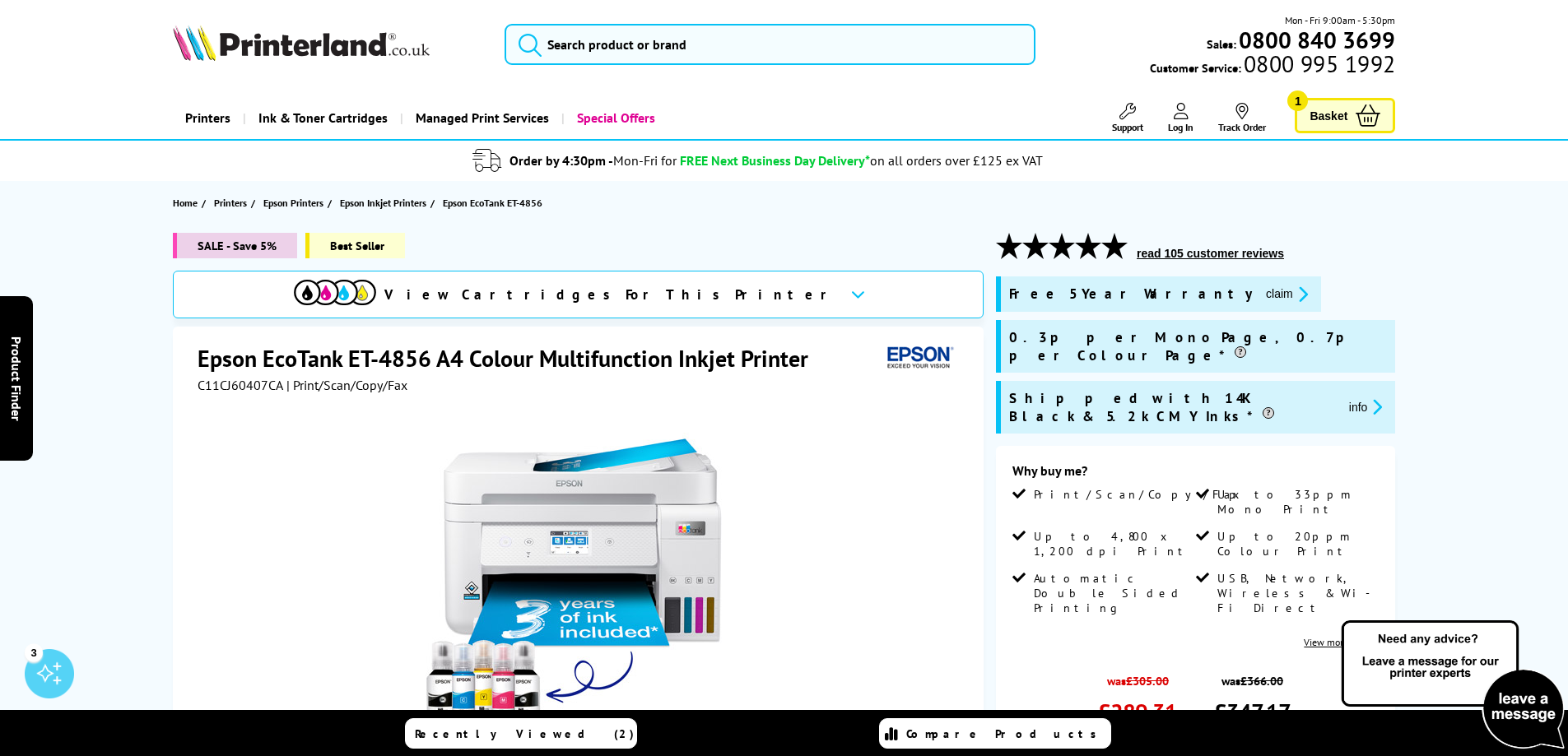
click at [1335, 122] on span "Basket" at bounding box center [1327, 116] width 38 height 22
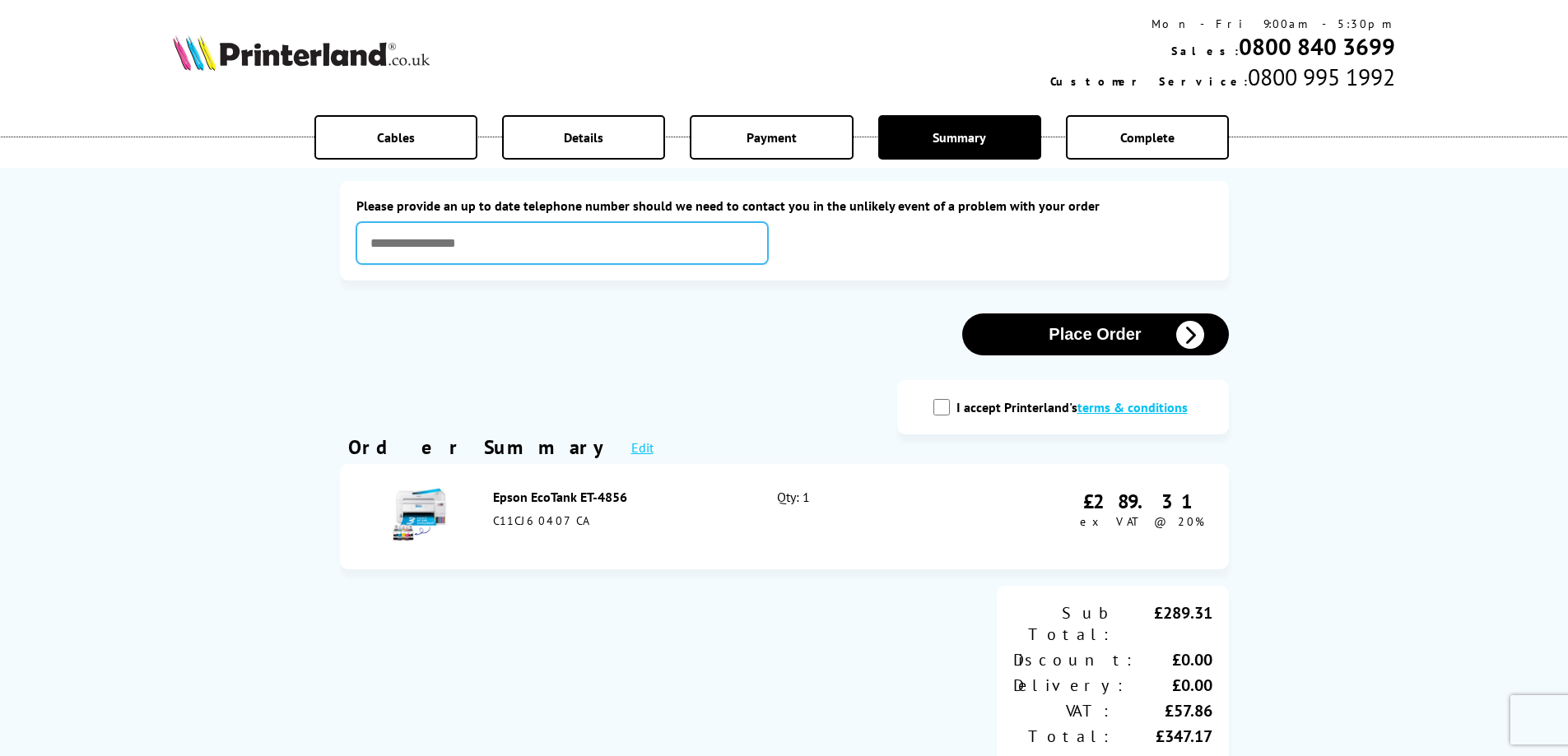
click at [475, 244] on input "text" at bounding box center [562, 243] width 412 height 42
type input "**********"
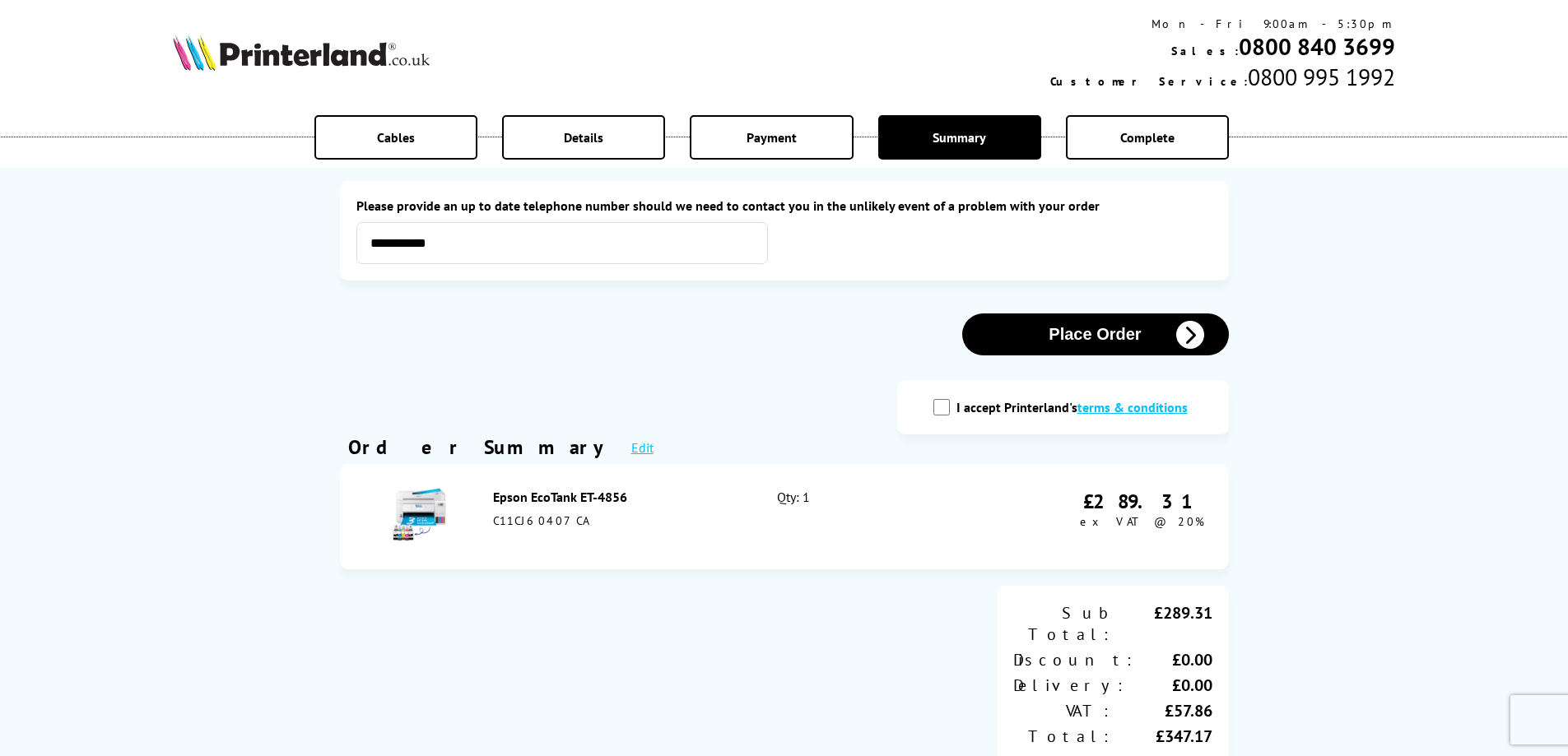
click at [937, 410] on input "I accept Printerland's terms & conditions" at bounding box center [942, 407] width 17 height 17
checkbox input "true"
click at [1130, 337] on button "Place Order" at bounding box center [1095, 334] width 267 height 42
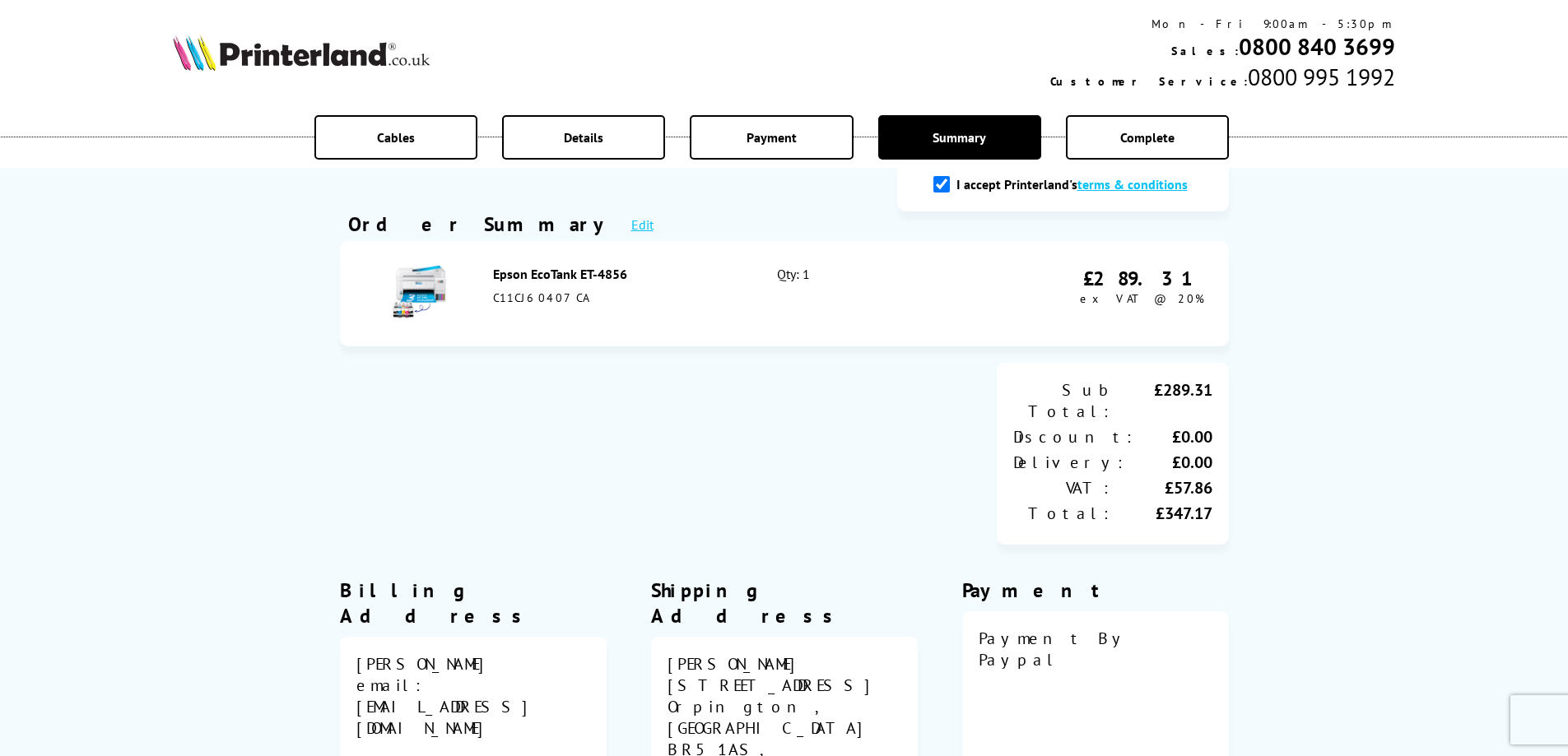
scroll to position [246, 0]
